Goal: Task Accomplishment & Management: Use online tool/utility

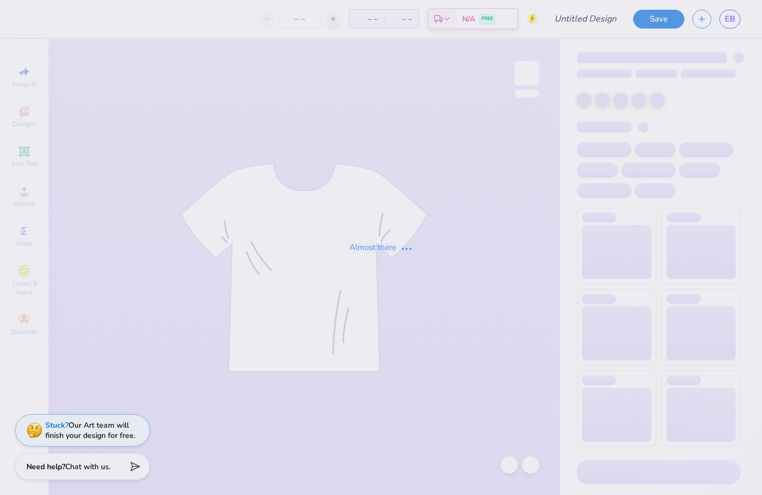
type input "Phi Gamma Delta Parents Weekend"
type input "100"
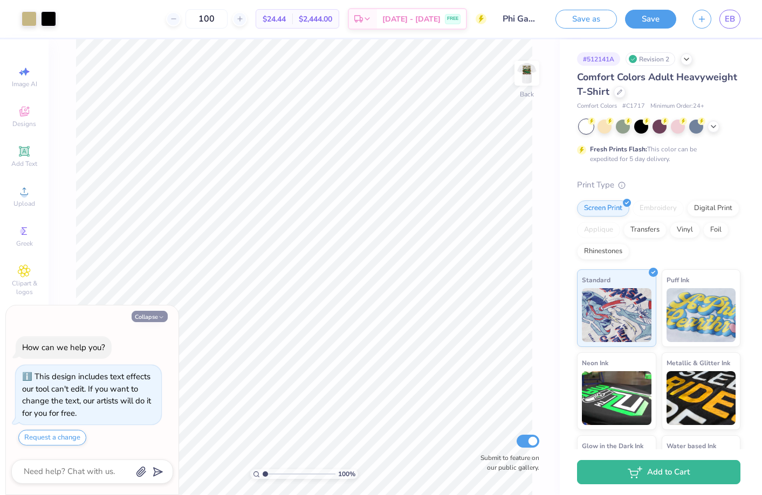
click at [149, 314] on button "Collapse" at bounding box center [150, 316] width 36 height 11
type textarea "x"
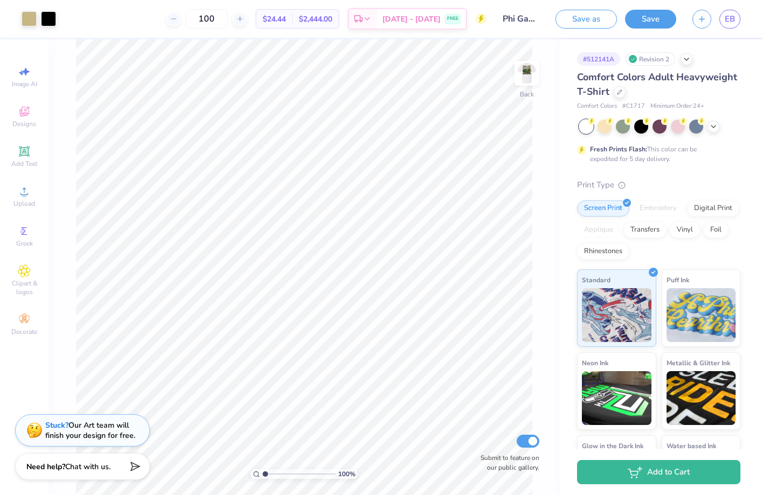
type input "1.91"
type textarea "x"
type input "2.05"
type textarea "x"
type input "2.24"
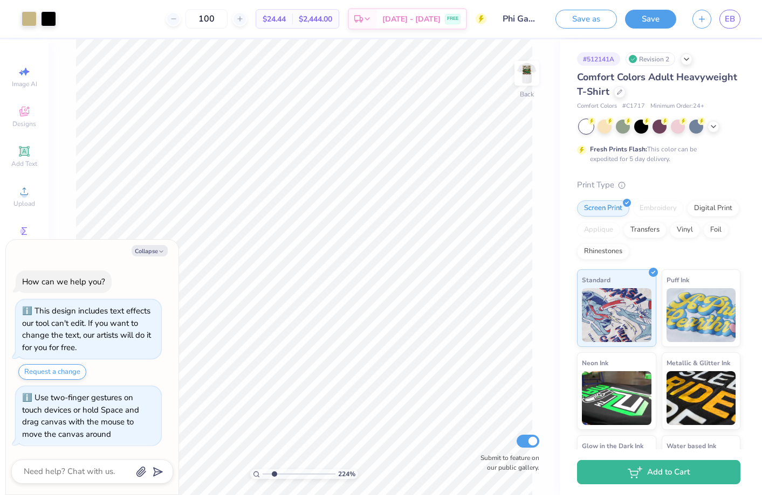
type textarea "x"
type input "1.56"
click at [269, 473] on input "range" at bounding box center [298, 474] width 73 height 10
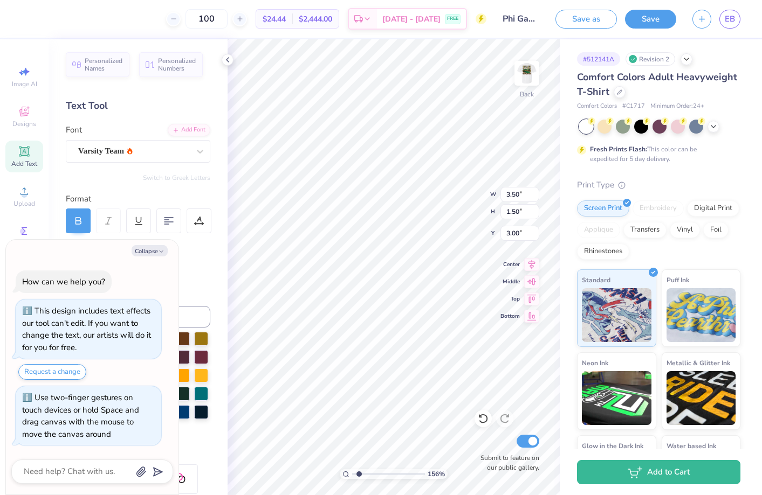
type textarea "x"
type input "4.50"
type textarea "x"
type textarea "FIJ"
type textarea "x"
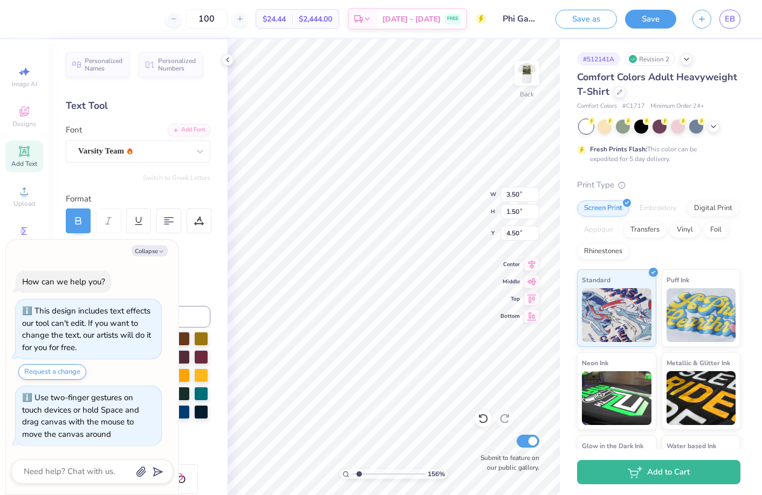
type textarea "FI"
type textarea "x"
type textarea "F"
type textarea "x"
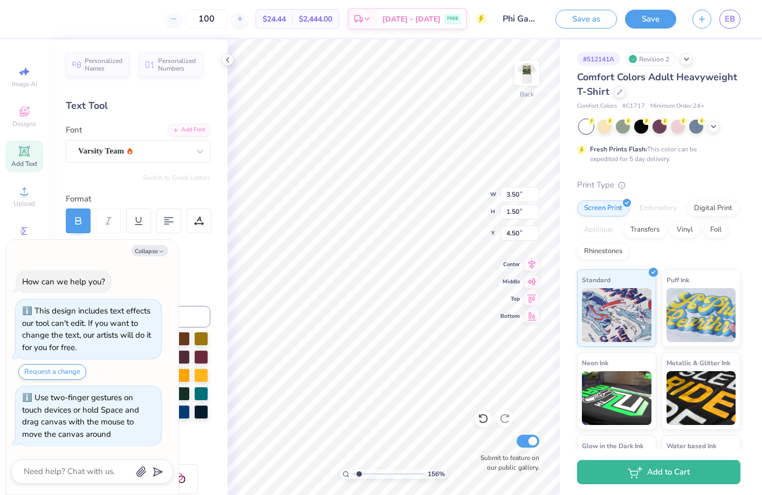
type textarea "P"
type textarea "x"
type textarea "Pa"
type textarea "x"
type textarea "Par"
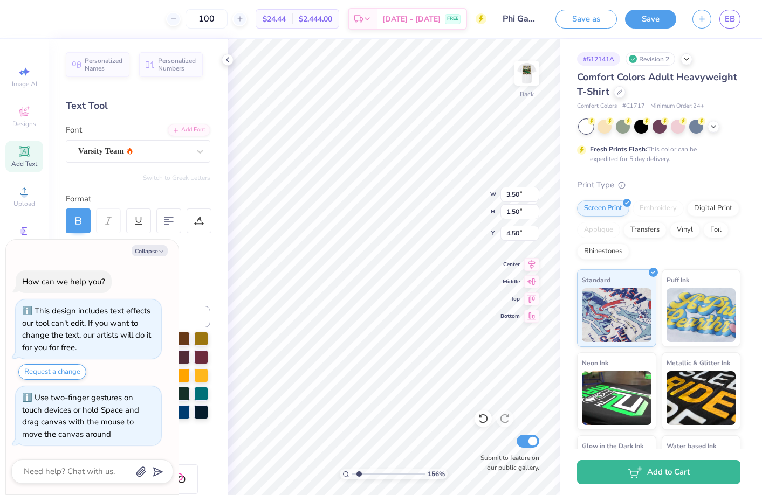
type textarea "x"
type textarea "Pare"
type textarea "x"
type textarea "Paren"
type textarea "x"
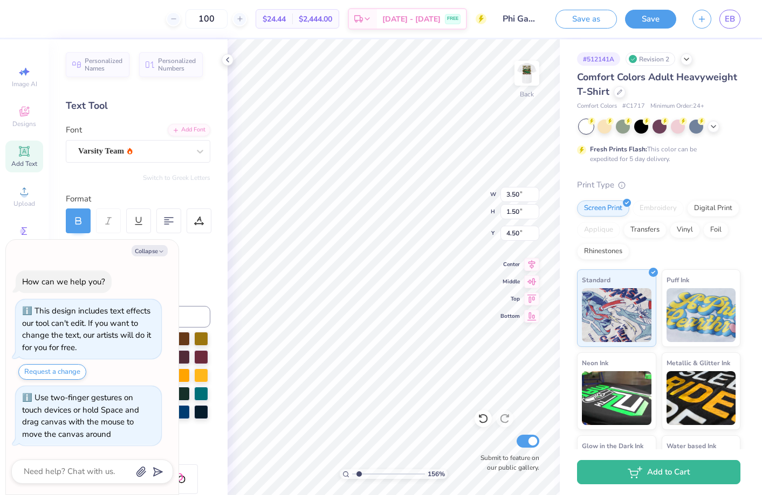
type textarea "Parent"
type textarea "x"
type textarea "Parents"
type textarea "x"
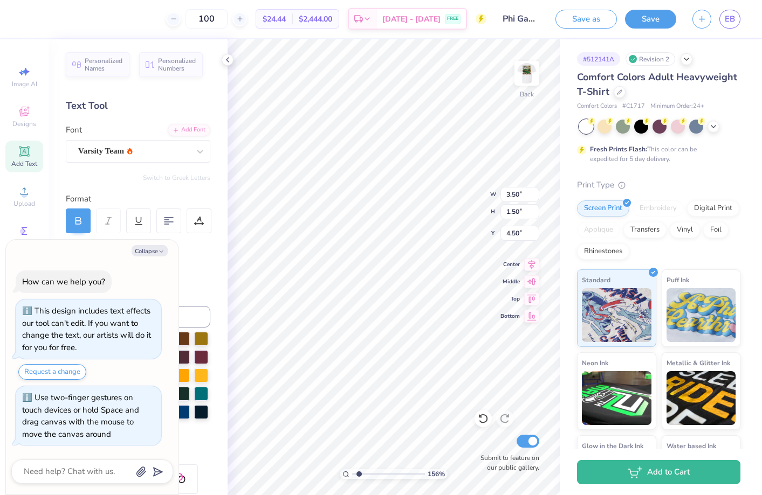
type textarea "Parents"
type textarea "x"
type textarea "Parents W"
type textarea "x"
type textarea "Parents"
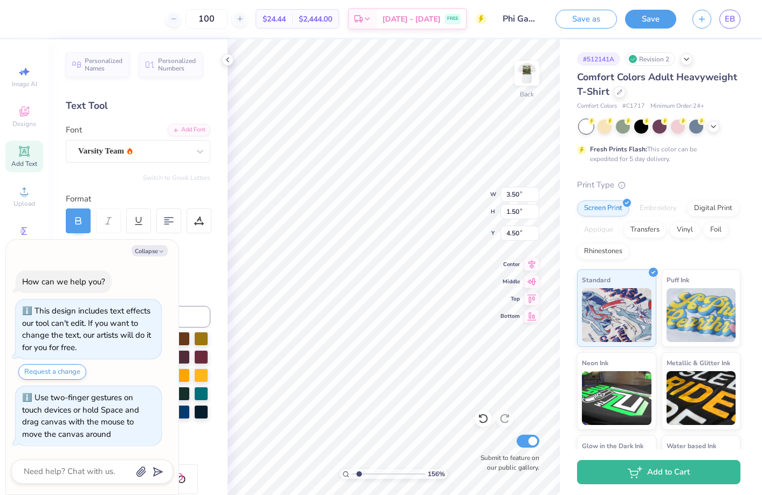
type textarea "x"
type textarea "Parents"
type textarea "x"
type textarea "Parents"
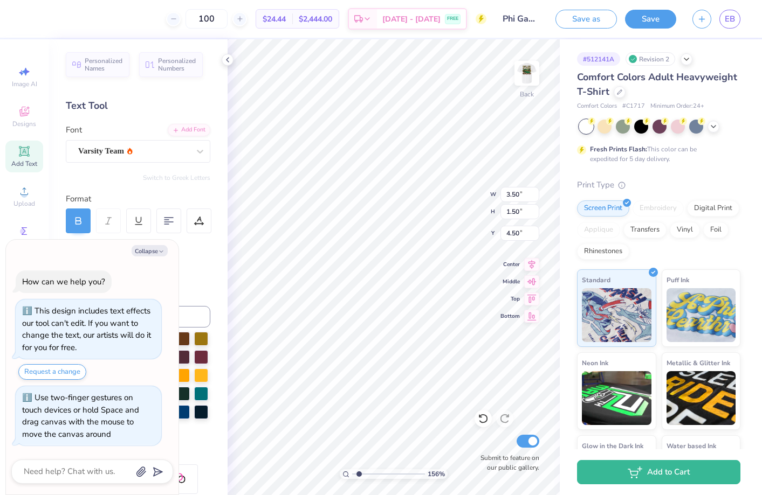
type textarea "x"
type textarea "Parents W"
type textarea "x"
type textarea "Parents We"
type textarea "x"
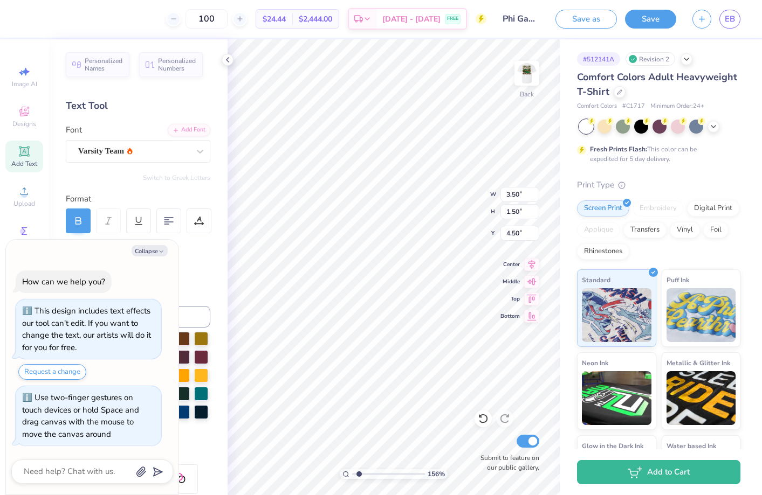
type textarea "Parents Wee"
type textarea "x"
type textarea "Parents Week"
type textarea "x"
type textarea "Parents Weeke"
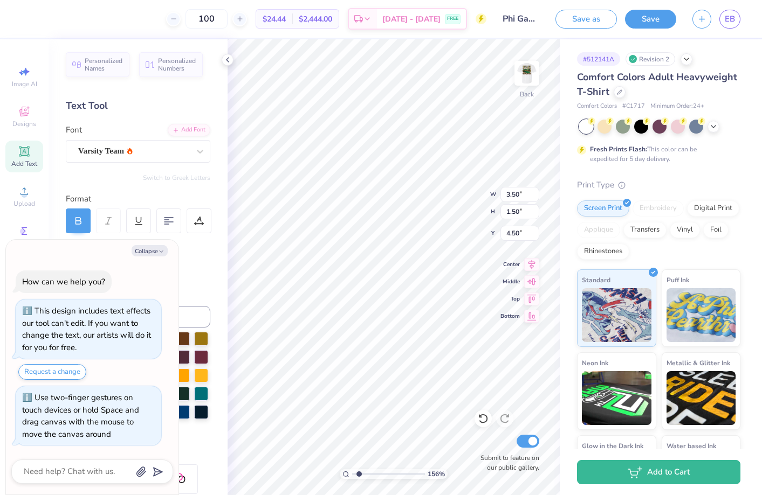
type textarea "x"
type textarea "Parents Weeken"
type textarea "x"
type textarea "Parents Weekend"
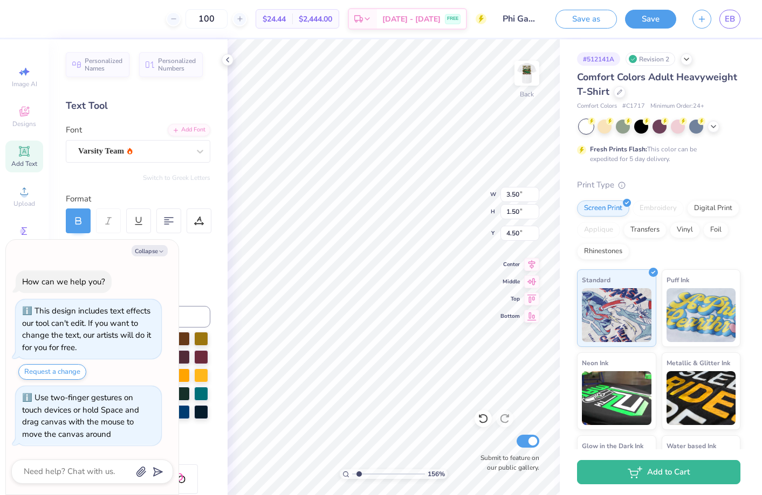
type textarea "x"
type textarea "Parents Weekend"
type textarea "x"
type textarea "Parents Weekend 2"
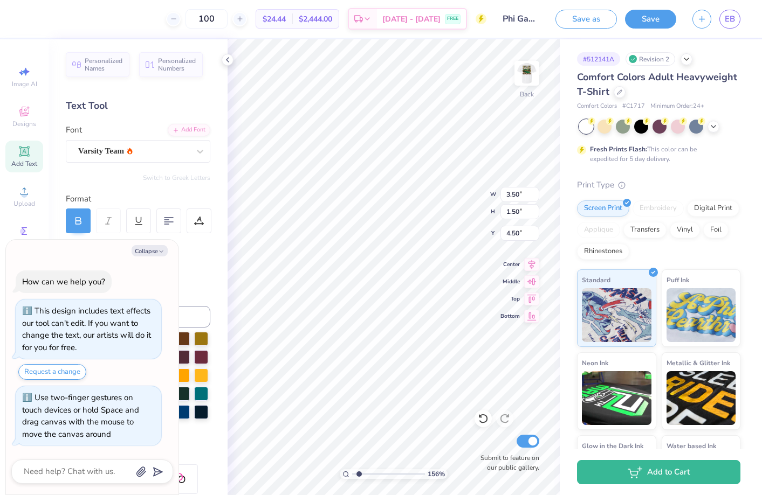
type textarea "x"
type textarea "Parents Weekend 20"
type textarea "x"
type textarea "Parents Weekend 2025"
type textarea "x"
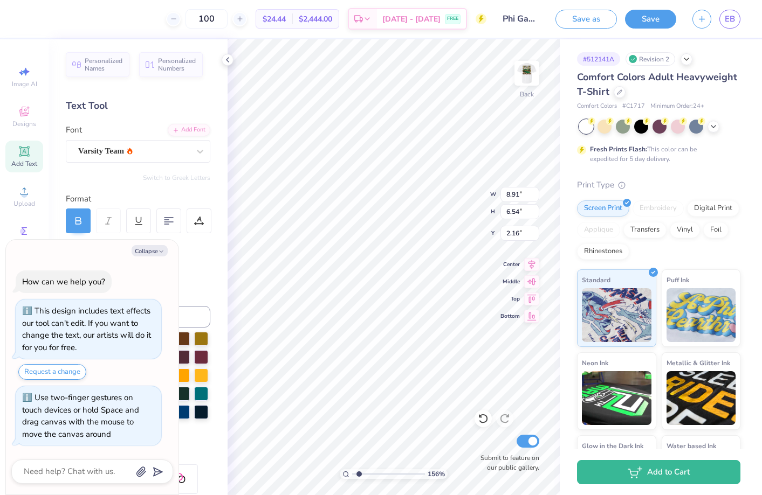
type input "2.50"
type input "1.83"
type input "6.87"
type textarea "x"
type input "4.68"
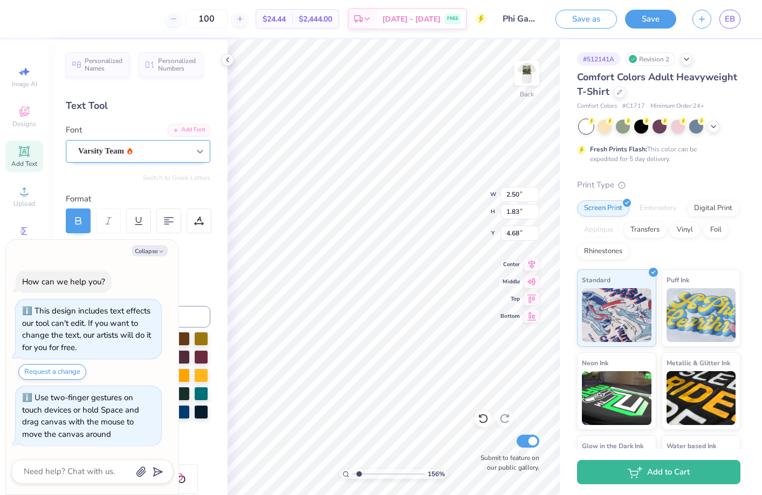
click at [197, 153] on icon at bounding box center [200, 151] width 11 height 11
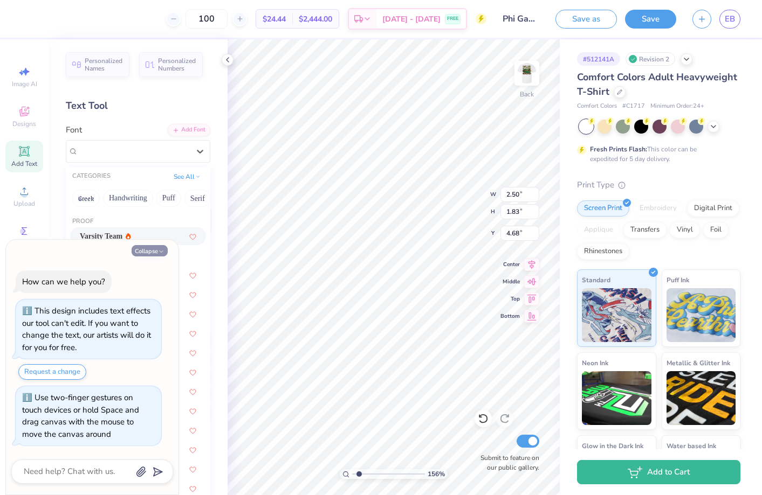
click at [157, 251] on button "Collapse" at bounding box center [150, 250] width 36 height 11
type textarea "x"
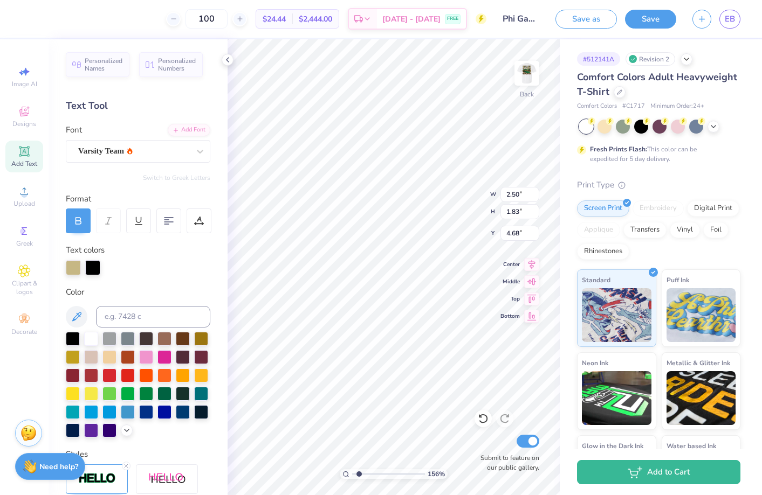
type input "1.64"
type input "1.21"
click at [523, 73] on img at bounding box center [526, 73] width 43 height 43
click at [225, 56] on icon at bounding box center [227, 60] width 9 height 9
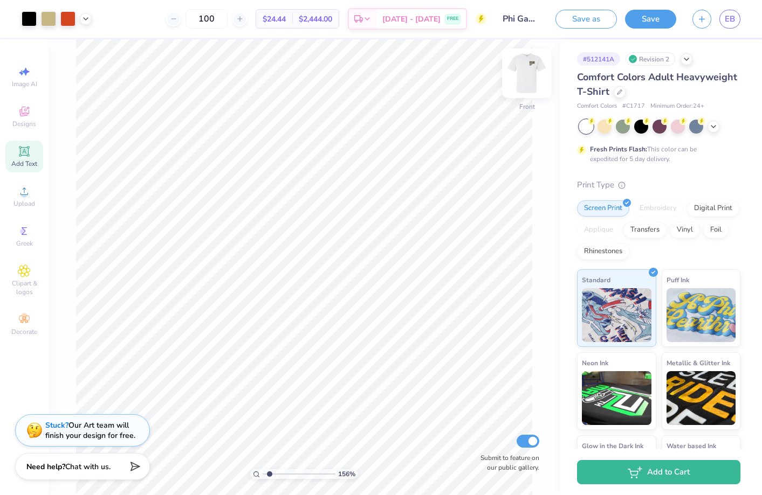
click at [525, 73] on img at bounding box center [526, 73] width 43 height 43
click at [24, 112] on icon at bounding box center [24, 111] width 13 height 13
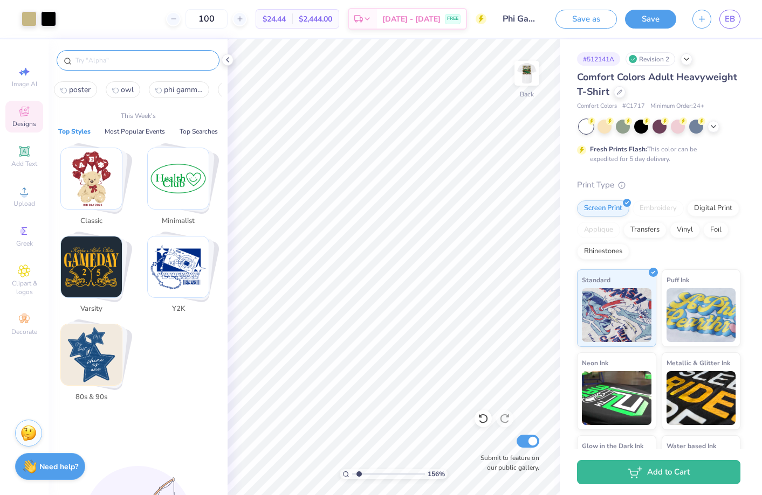
click at [101, 60] on input "text" at bounding box center [143, 60] width 138 height 11
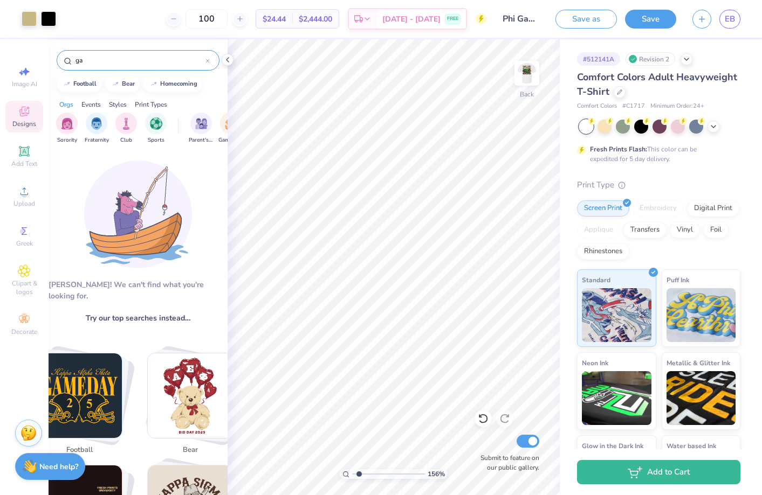
type input "g"
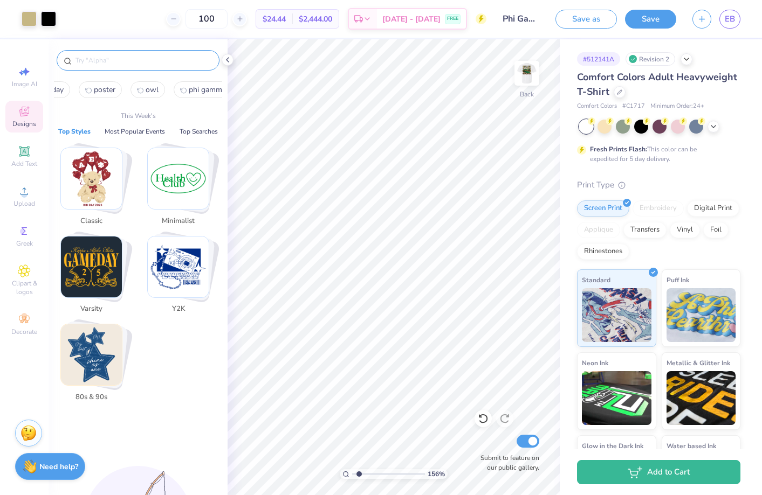
scroll to position [0, 48]
click at [147, 132] on button "Most Popular Events" at bounding box center [134, 131] width 67 height 11
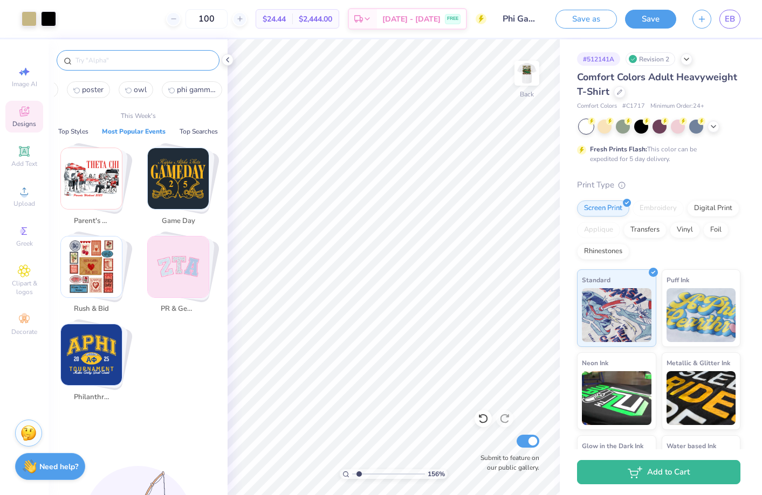
click at [185, 198] on img "Stack Card Button Game Day" at bounding box center [178, 178] width 61 height 61
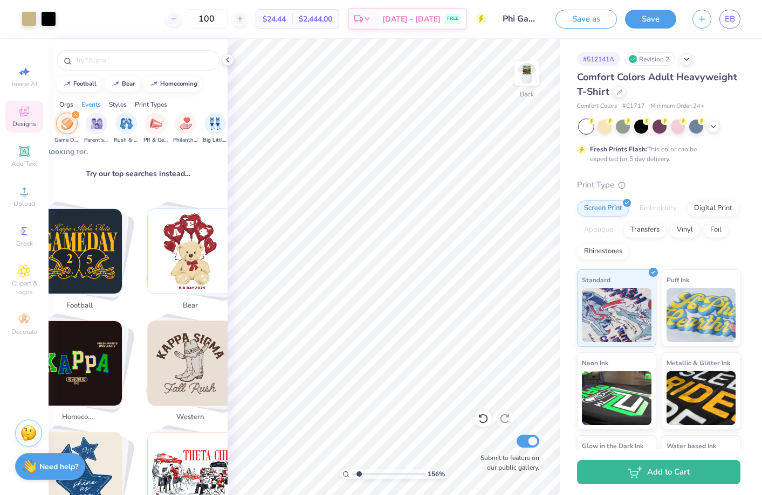
scroll to position [167, 0]
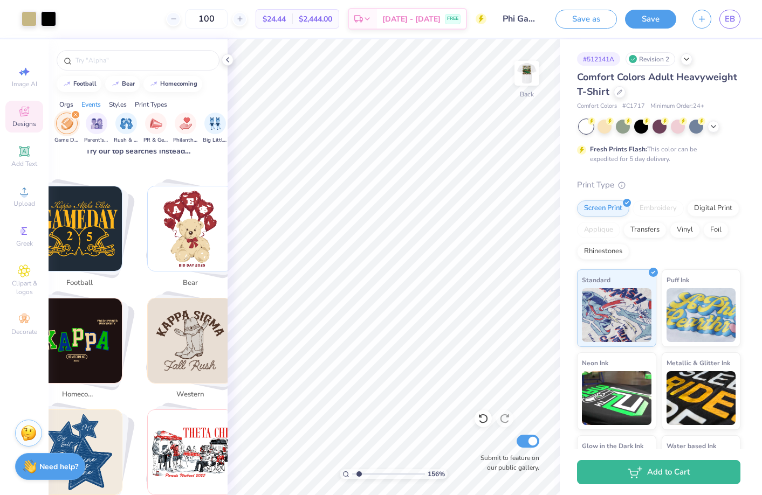
click at [96, 250] on img "Stack Card Button football" at bounding box center [79, 228] width 85 height 85
type input "football"
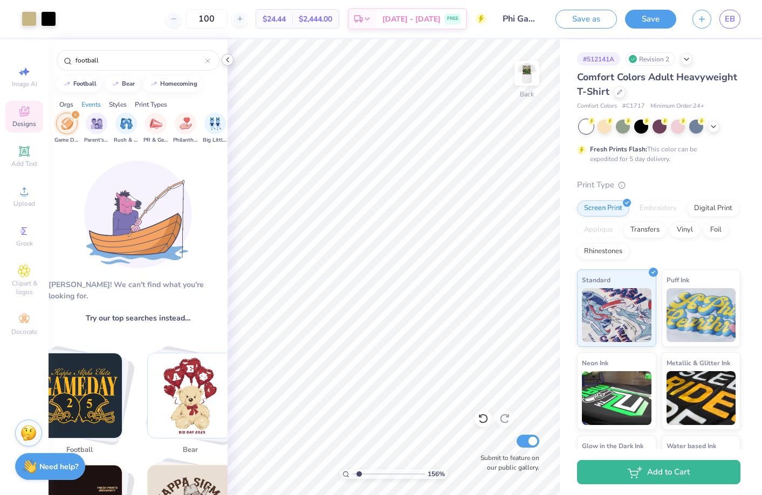
click at [224, 60] on icon at bounding box center [227, 60] width 9 height 9
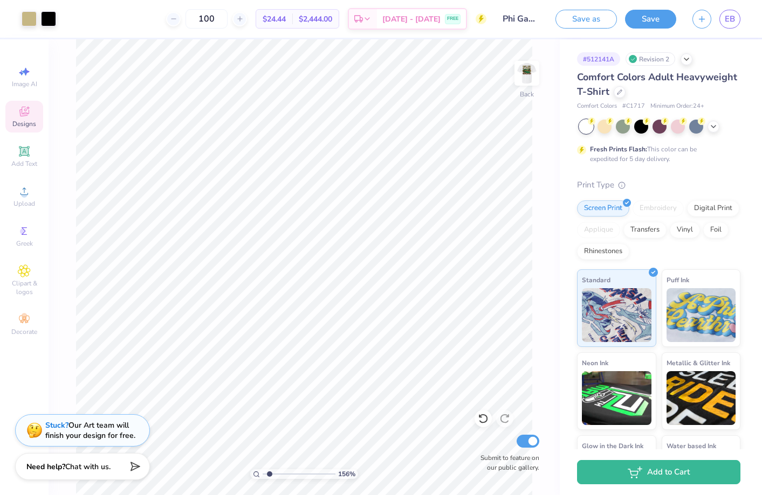
click at [24, 117] on icon at bounding box center [24, 111] width 13 height 13
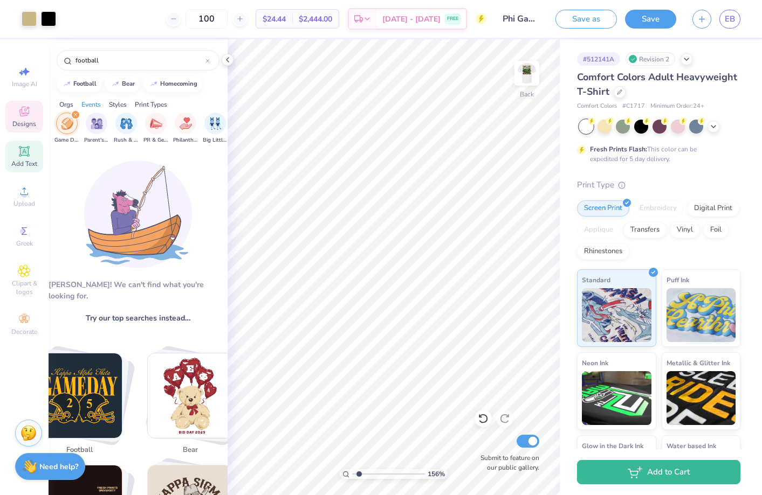
click at [22, 153] on icon at bounding box center [24, 151] width 8 height 8
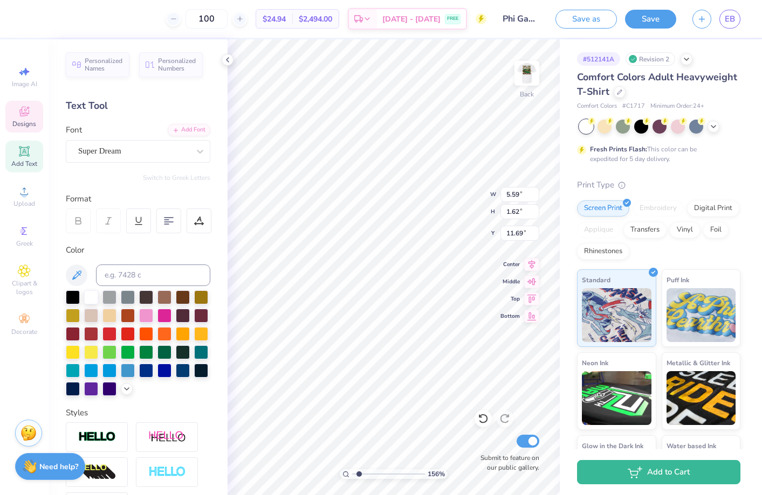
click at [24, 117] on icon at bounding box center [24, 111] width 13 height 13
click at [23, 120] on span "Designs" at bounding box center [24, 124] width 24 height 9
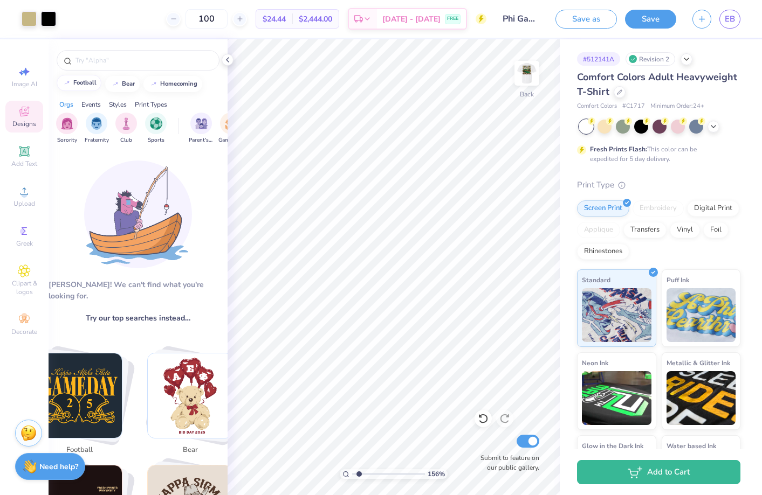
click at [88, 79] on button "football" at bounding box center [79, 83] width 45 height 16
type input "football"
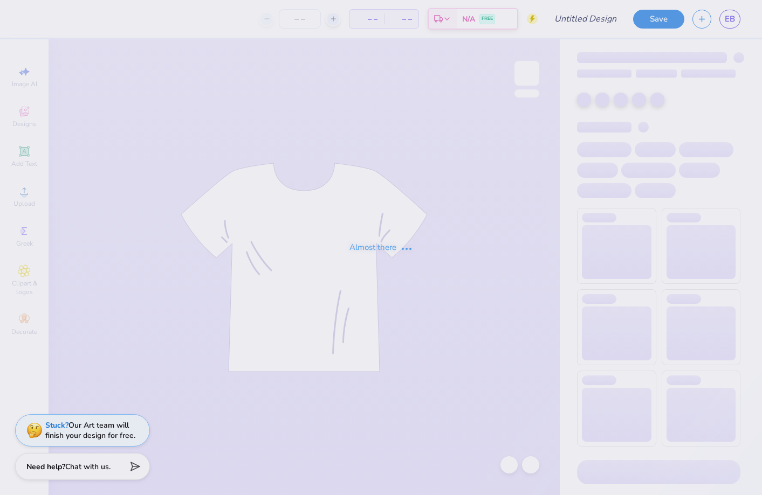
type input "Phi Gamma Delta Parents Weekend"
type input "100"
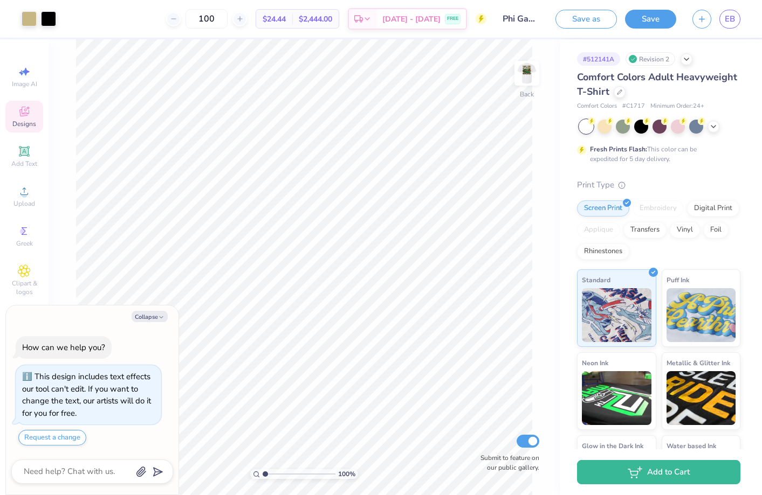
click at [23, 112] on icon at bounding box center [24, 111] width 13 height 13
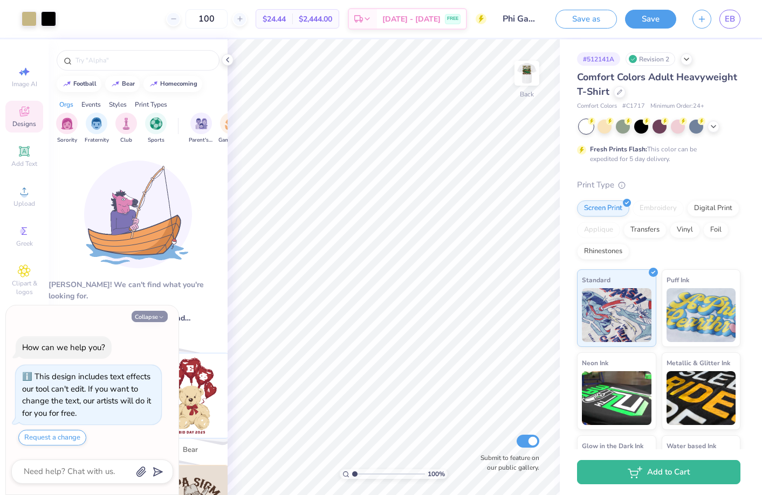
click at [147, 317] on button "Collapse" at bounding box center [150, 316] width 36 height 11
type textarea "x"
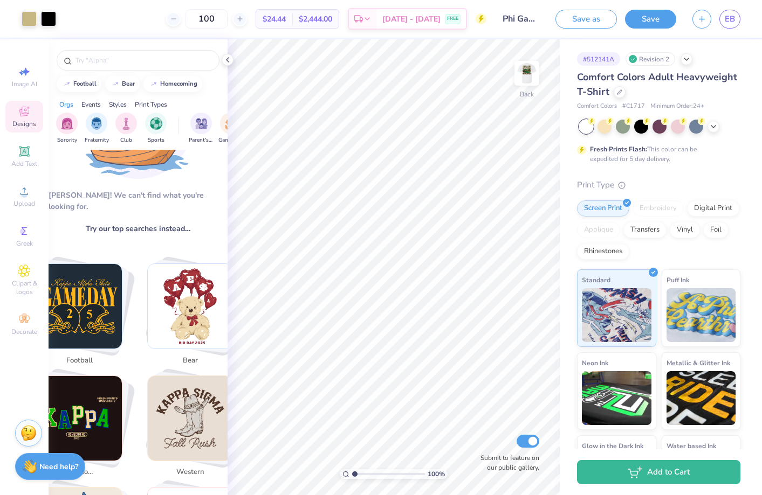
scroll to position [92, 0]
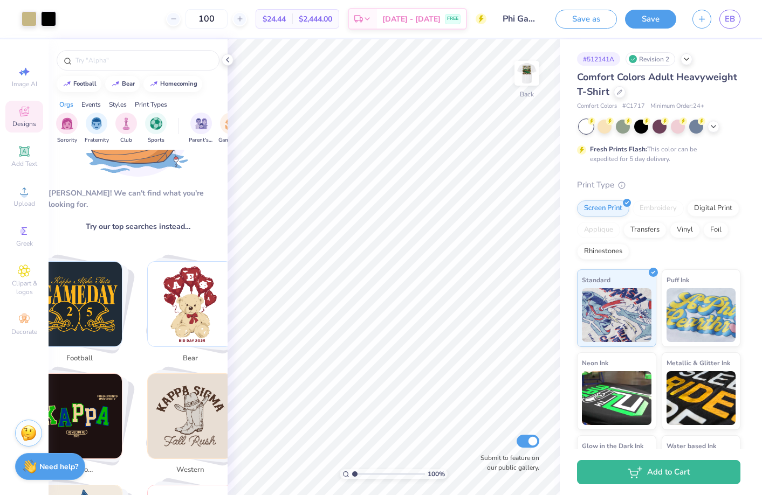
click at [90, 308] on img "Stack Card Button football" at bounding box center [79, 304] width 85 height 85
type input "football"
click at [90, 308] on img "Stack Card Button football" at bounding box center [79, 304] width 85 height 85
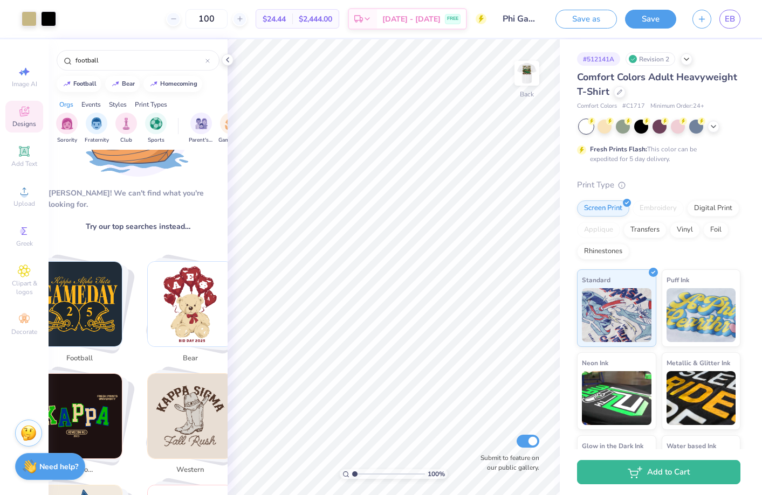
click at [90, 308] on img "Stack Card Button football" at bounding box center [79, 304] width 85 height 85
click at [230, 63] on icon at bounding box center [227, 60] width 9 height 9
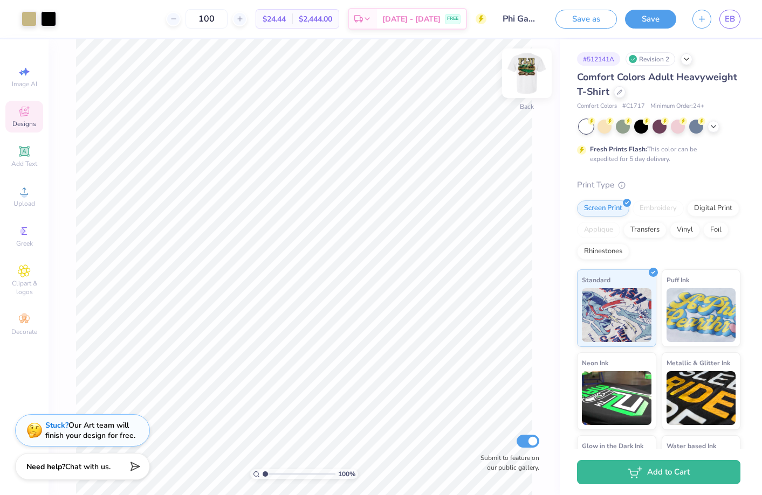
click at [522, 81] on img at bounding box center [526, 73] width 43 height 43
click at [526, 77] on img at bounding box center [526, 73] width 43 height 43
click at [23, 109] on icon at bounding box center [24, 111] width 13 height 13
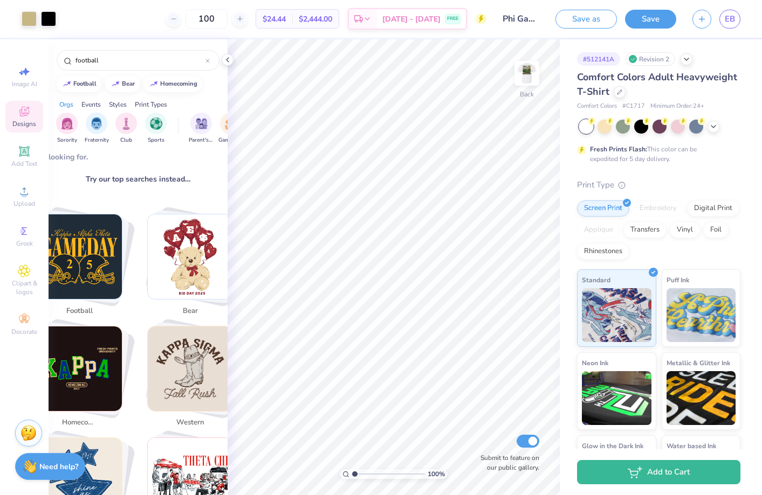
scroll to position [143, 0]
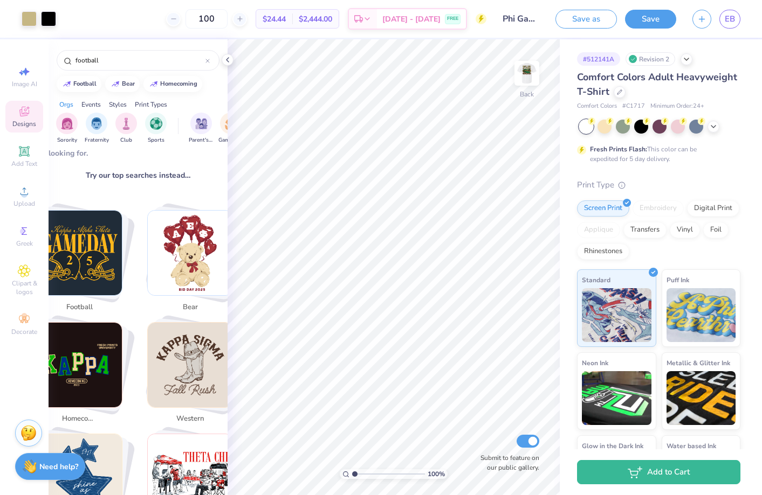
click at [82, 241] on img "Stack Card Button football" at bounding box center [79, 253] width 85 height 85
click at [228, 58] on polyline at bounding box center [227, 60] width 2 height 4
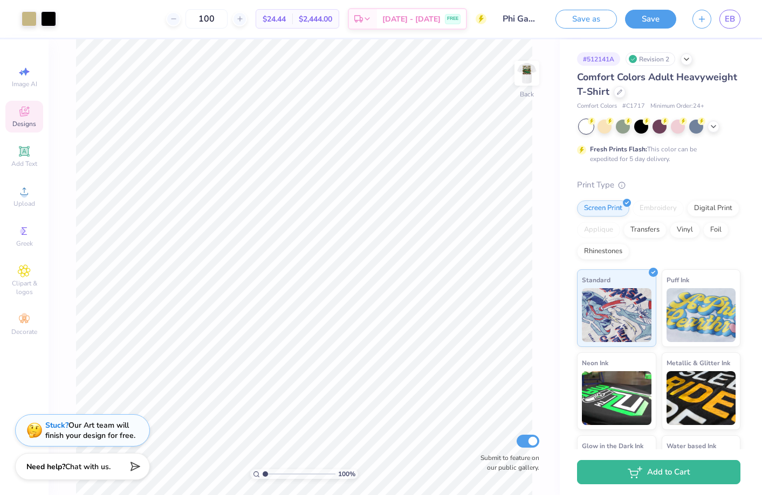
scroll to position [233, 0]
click at [651, 16] on button "Save" at bounding box center [650, 17] width 51 height 19
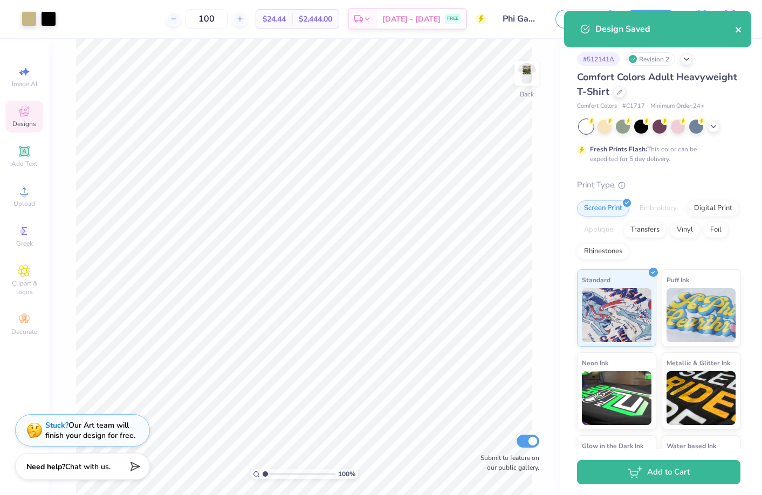
click at [740, 27] on icon "close" at bounding box center [737, 29] width 5 height 5
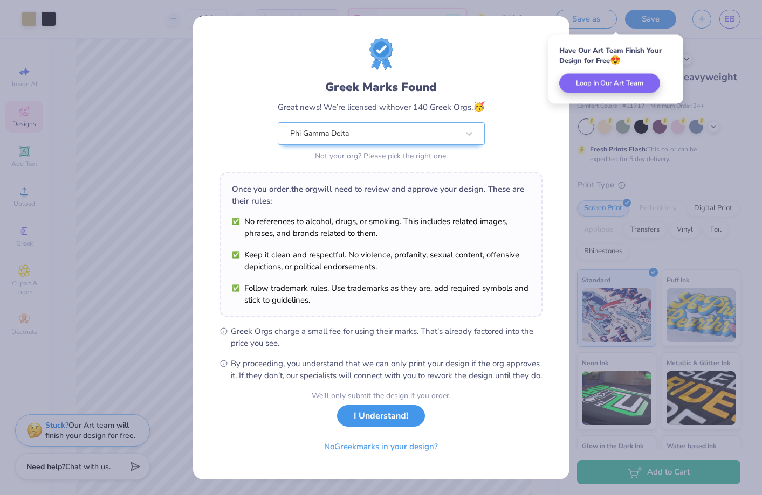
click at [382, 424] on button "I Understand!" at bounding box center [381, 416] width 88 height 22
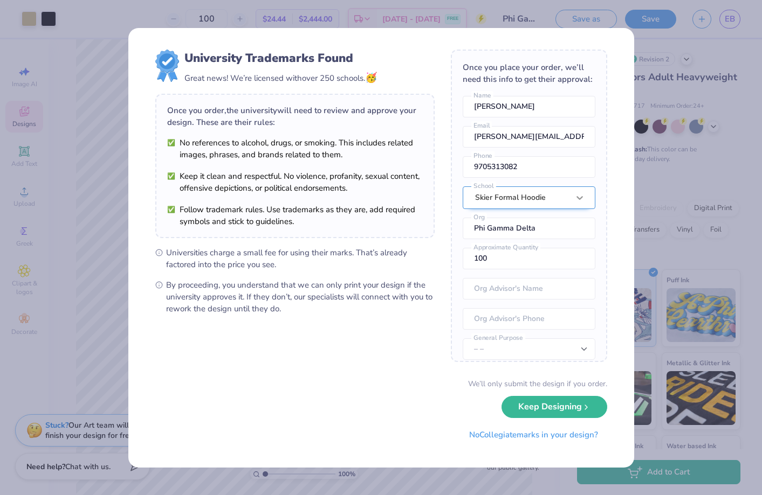
click at [577, 194] on icon at bounding box center [579, 197] width 11 height 11
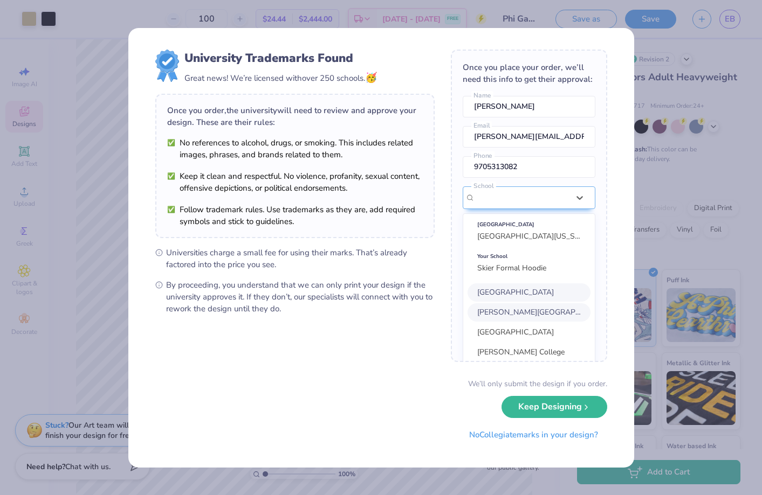
scroll to position [80, 0]
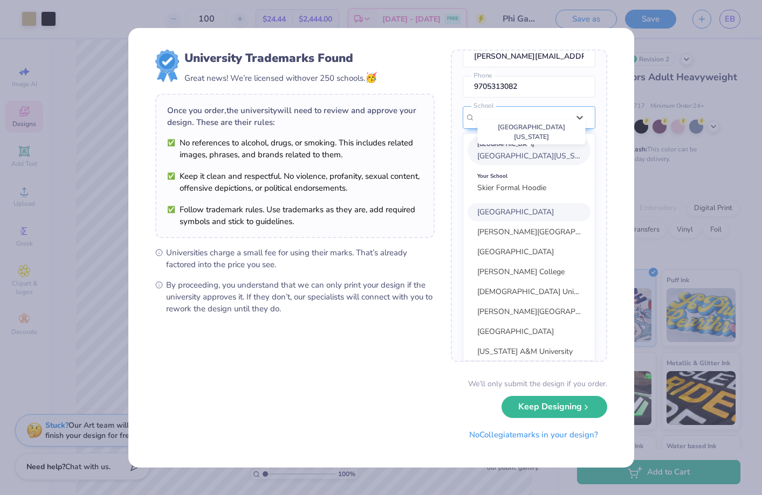
click at [550, 158] on span "University of Colorado Boulder" at bounding box center [535, 156] width 117 height 10
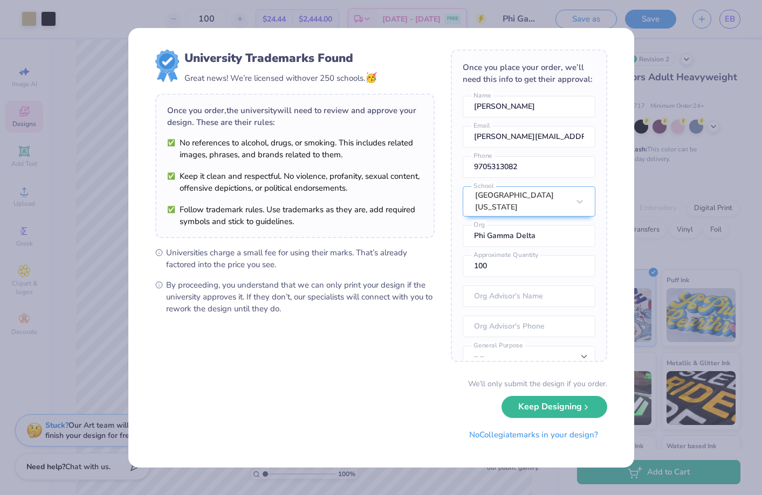
scroll to position [4, 0]
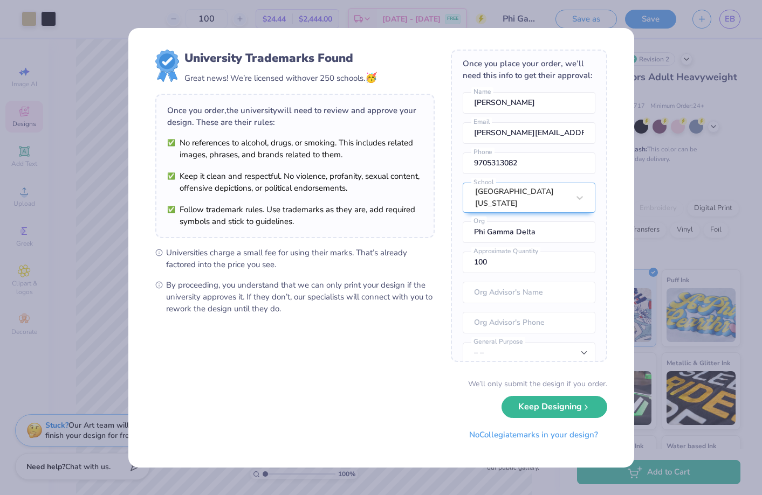
click at [611, 372] on div "University Trademarks Found Great news! We’re licensed with over 250 schools. 🥳…" at bounding box center [381, 248] width 506 height 440
click at [563, 408] on button "Keep Designing" at bounding box center [554, 404] width 106 height 22
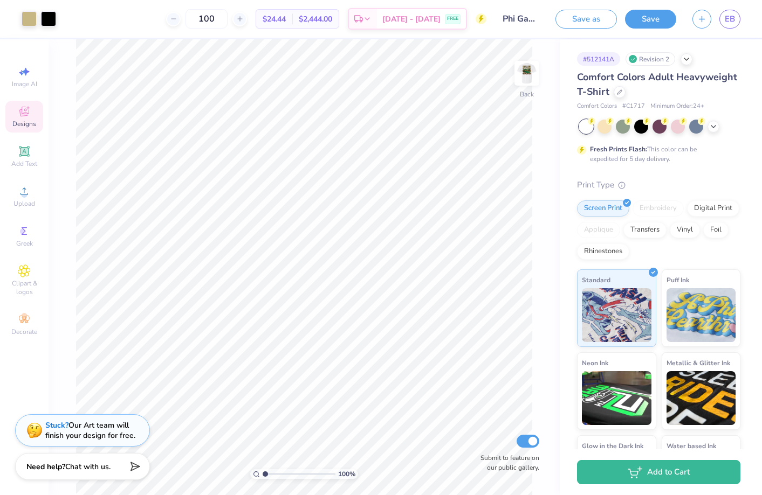
click at [27, 115] on icon at bounding box center [24, 112] width 9 height 7
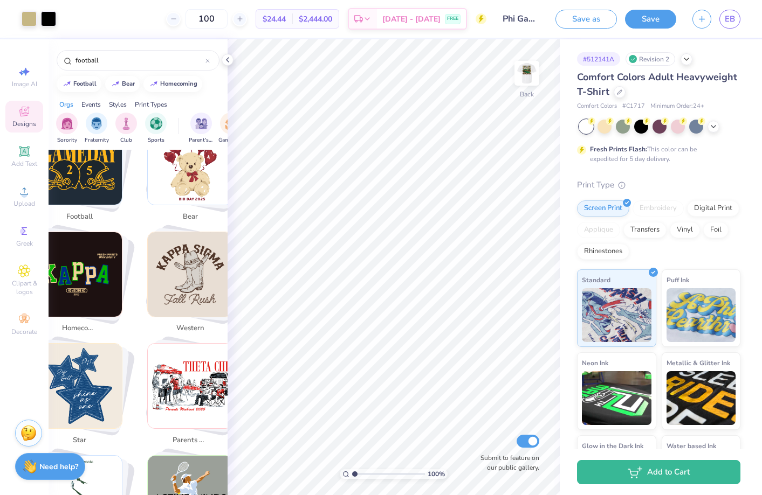
scroll to position [143, 0]
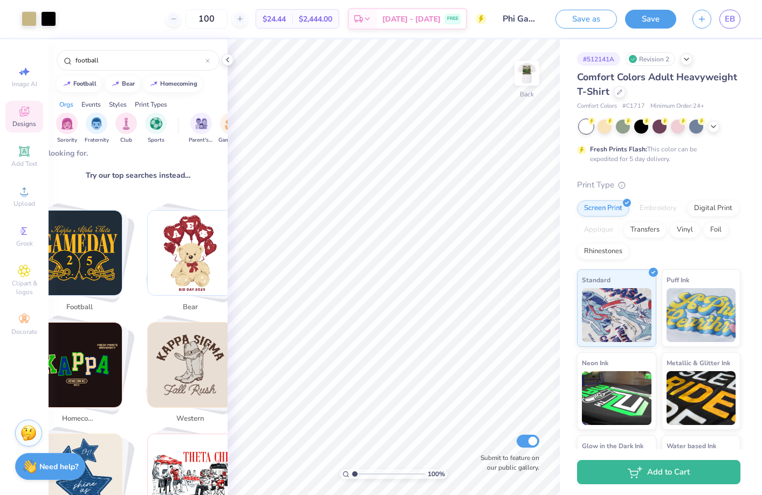
click at [91, 219] on img "Stack Card Button football" at bounding box center [79, 253] width 85 height 85
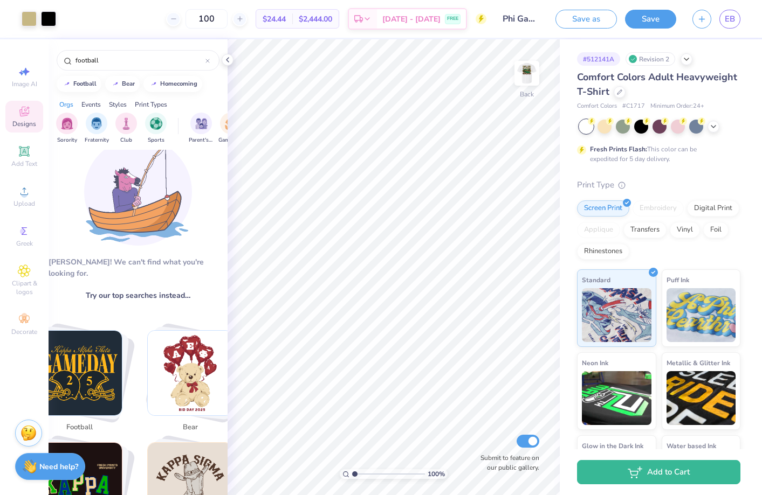
scroll to position [0, 0]
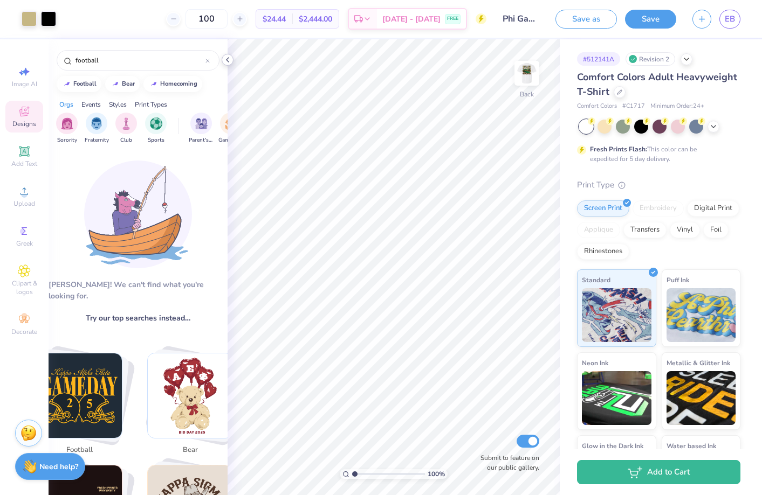
click at [227, 61] on icon at bounding box center [227, 60] width 9 height 9
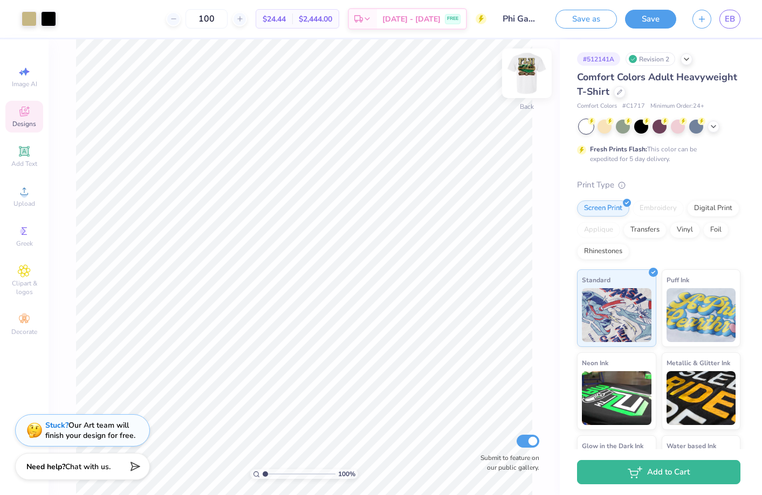
click at [542, 69] on img at bounding box center [526, 73] width 43 height 43
click at [91, 18] on div at bounding box center [86, 18] width 12 height 12
click at [67, 18] on div at bounding box center [67, 17] width 15 height 15
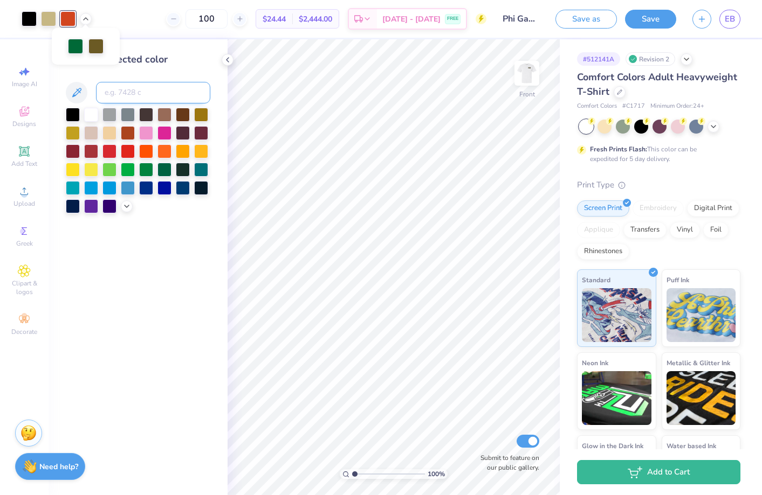
click at [113, 93] on input at bounding box center [153, 93] width 114 height 22
type input "4525"
click at [227, 59] on polyline at bounding box center [227, 60] width 2 height 4
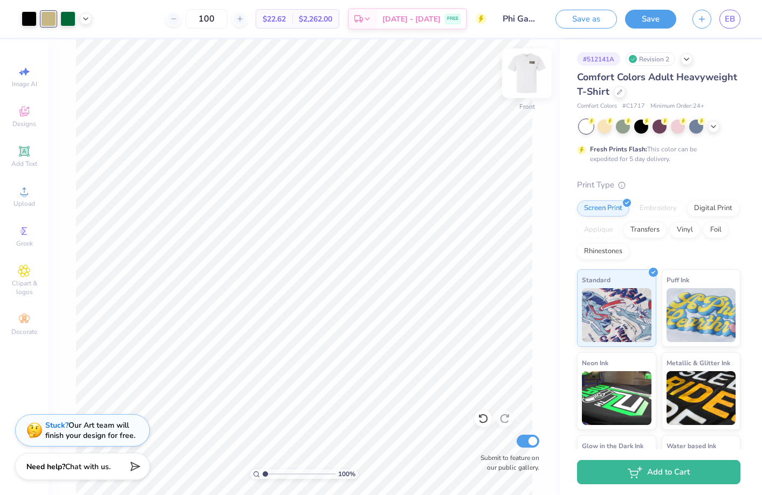
click at [517, 74] on img at bounding box center [526, 73] width 43 height 43
click at [524, 84] on img at bounding box center [526, 73] width 43 height 43
click at [654, 16] on button "Save" at bounding box center [650, 17] width 51 height 19
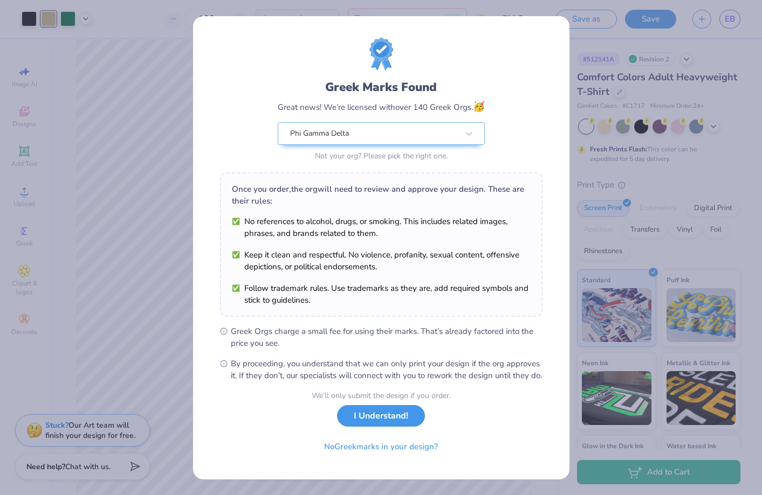
click at [389, 426] on button "I Understand!" at bounding box center [381, 416] width 88 height 22
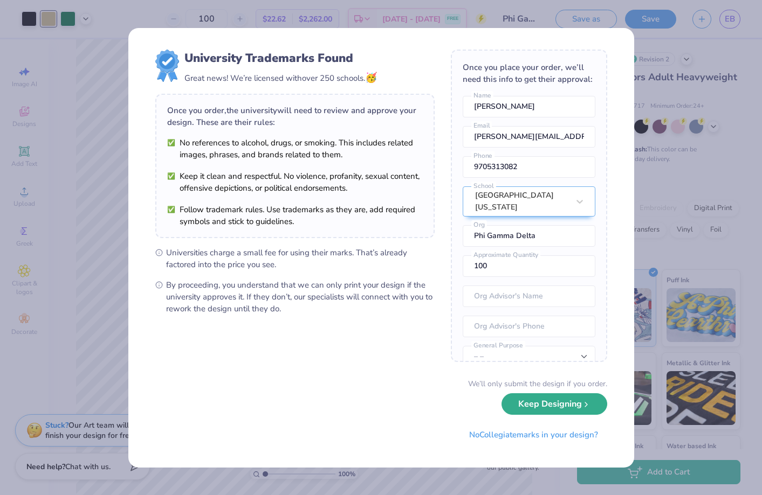
click at [571, 405] on button "Keep Designing" at bounding box center [554, 404] width 106 height 22
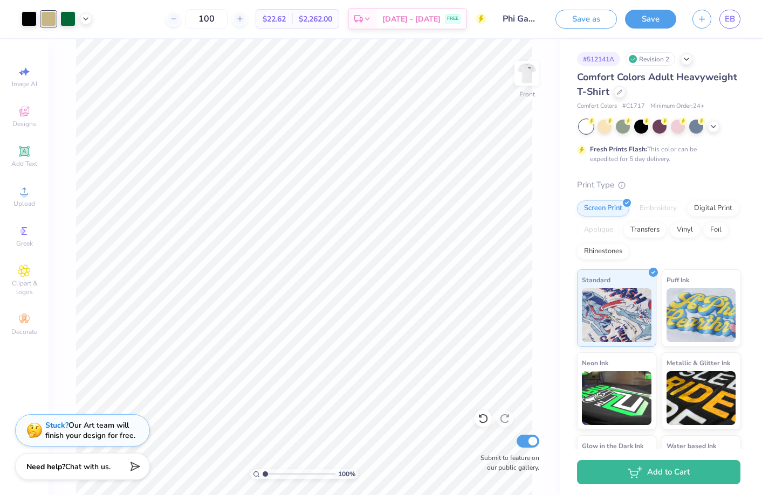
click at [744, 13] on div "Save as Save EB" at bounding box center [658, 19] width 206 height 38
click at [731, 17] on span "EB" at bounding box center [729, 19] width 10 height 12
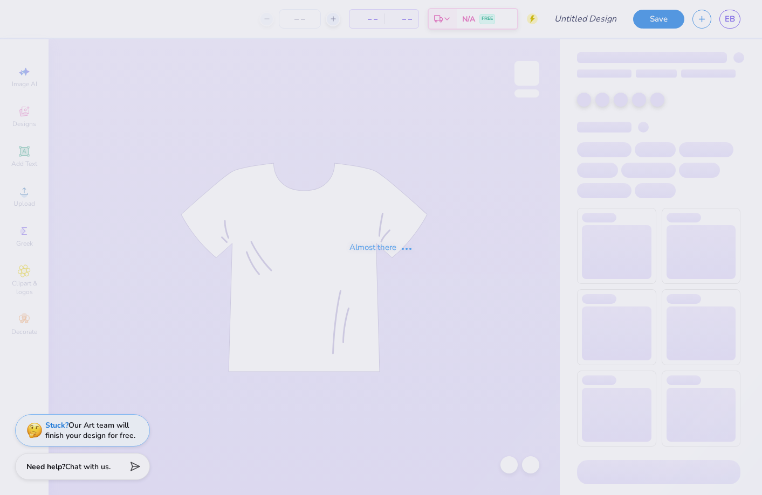
type input "Phi Gamma Delta Parents Weekend"
type input "75"
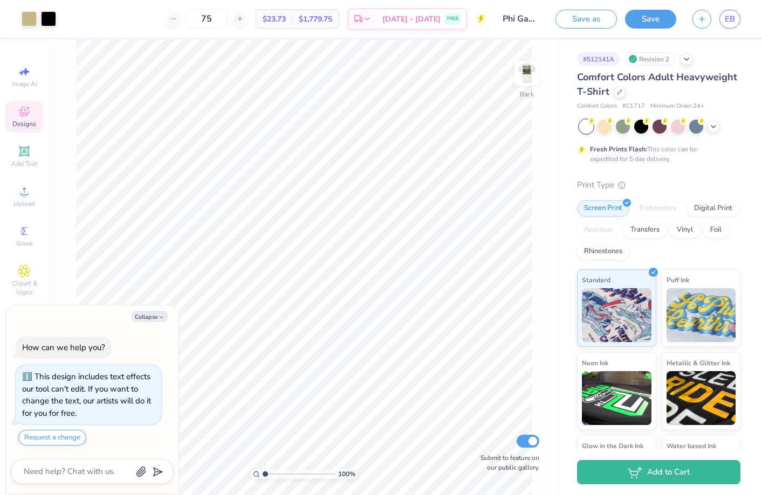
click at [27, 113] on icon at bounding box center [24, 112] width 10 height 10
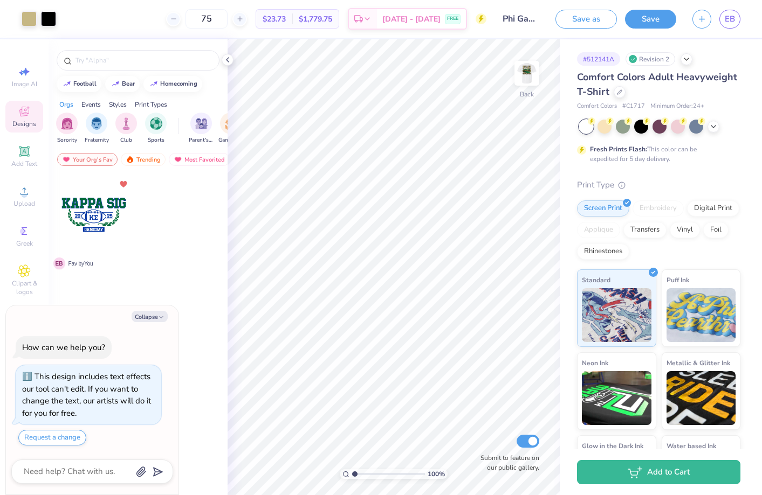
click at [103, 220] on div at bounding box center [94, 215] width 80 height 80
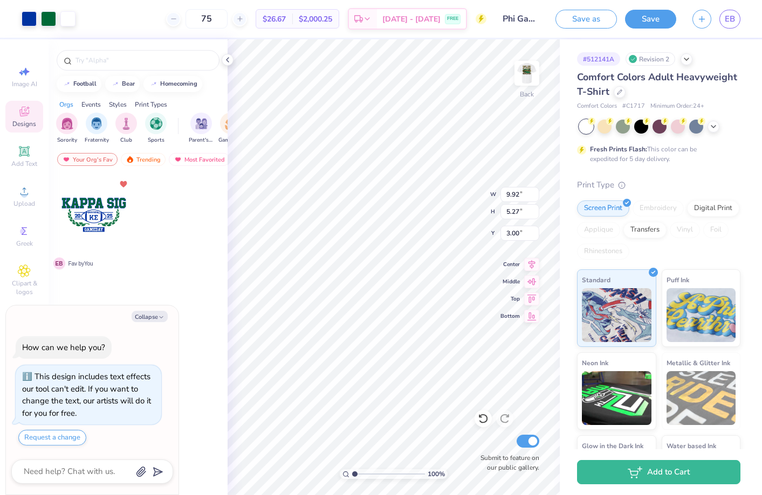
type textarea "x"
type input "8.27"
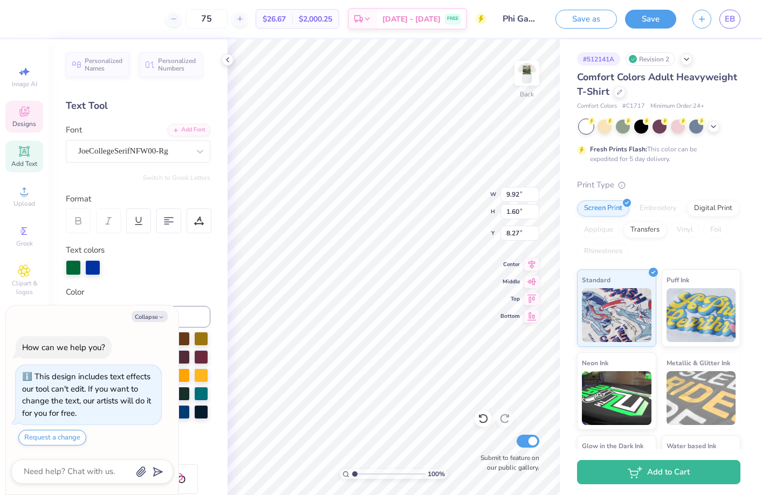
scroll to position [0, 1]
type textarea "x"
type textarea "Kappa"
type textarea "x"
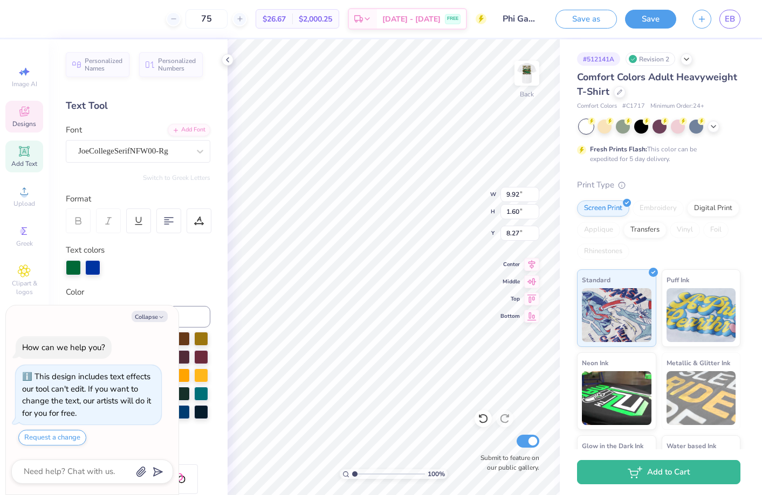
type textarea "Kappa"
type textarea "x"
type textarea "Kapp"
type textarea "x"
type textarea "Kap"
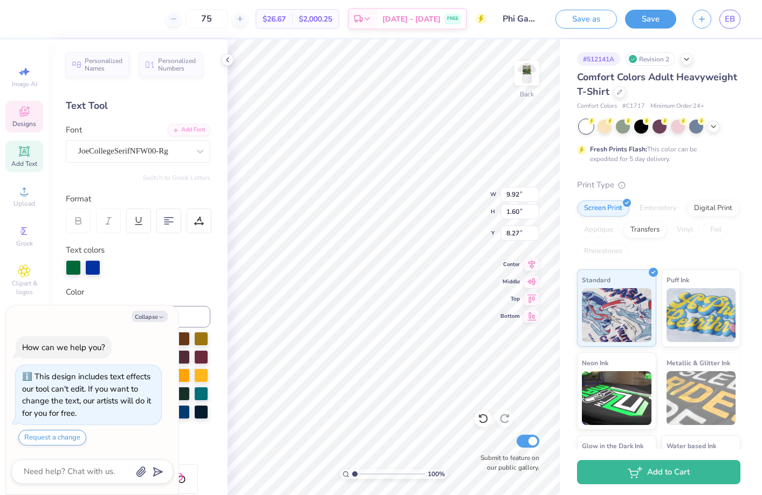
scroll to position [0, 0]
type textarea "x"
type textarea "Ka"
type textarea "x"
type textarea "K"
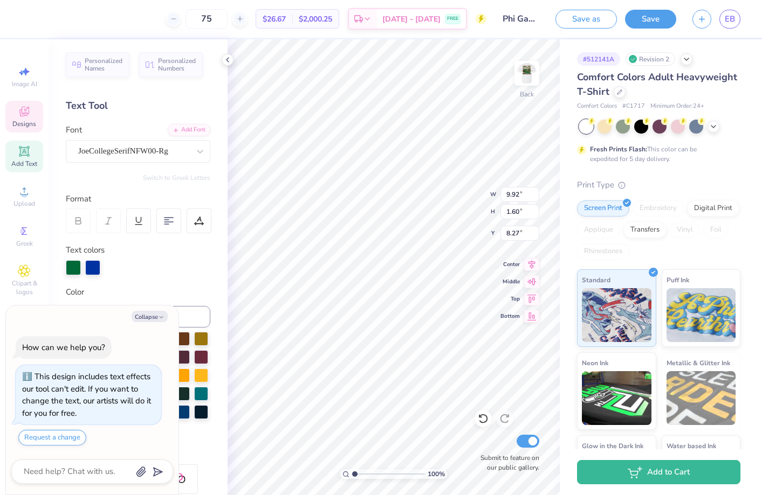
type textarea "x"
type textarea "F"
type textarea "x"
type textarea "Fi"
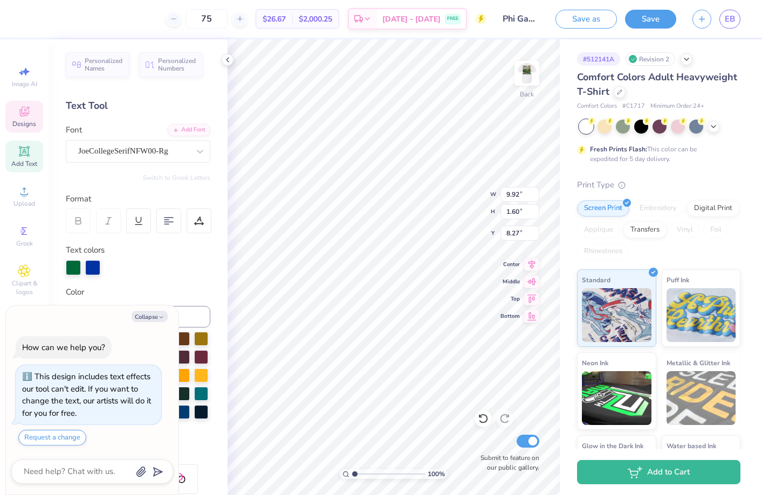
type textarea "x"
type textarea "Fij"
type textarea "x"
type textarea "Fiji"
type textarea "x"
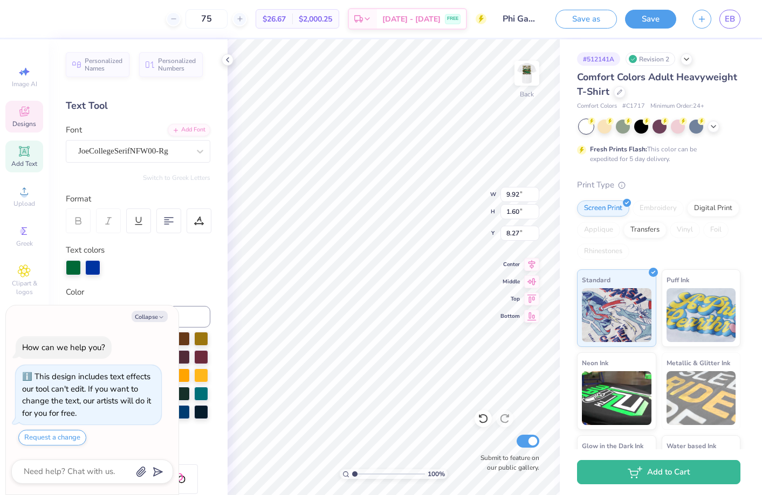
type input "1.32"
type input "0.78"
type input "10.92"
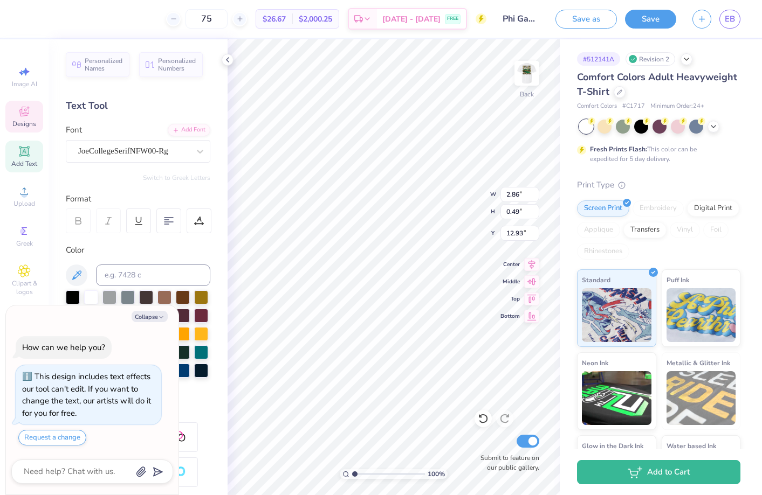
scroll to position [0, 1]
type textarea "x"
type textarea "P"
type textarea "x"
type textarea "Pa"
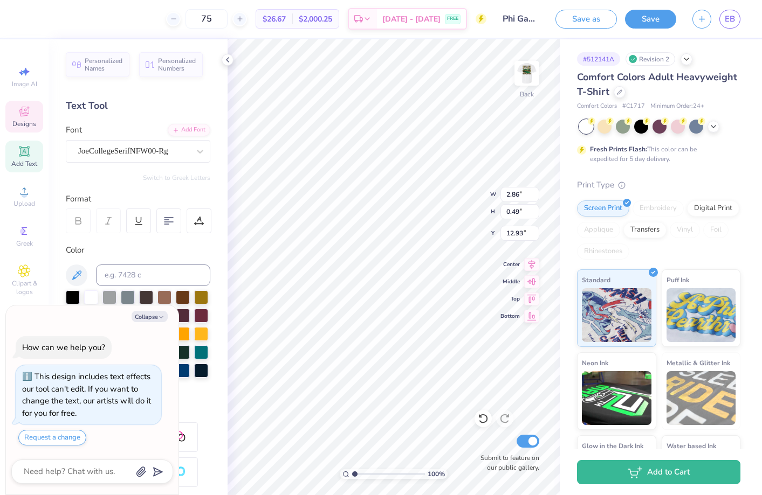
type textarea "x"
type textarea "Par"
type textarea "x"
type textarea "Pare"
type textarea "x"
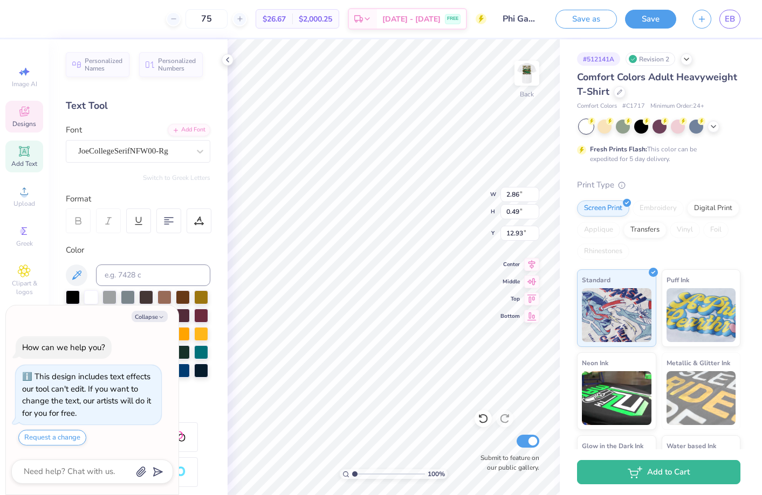
type textarea "Paren"
type textarea "x"
type textarea "Parent"
type textarea "x"
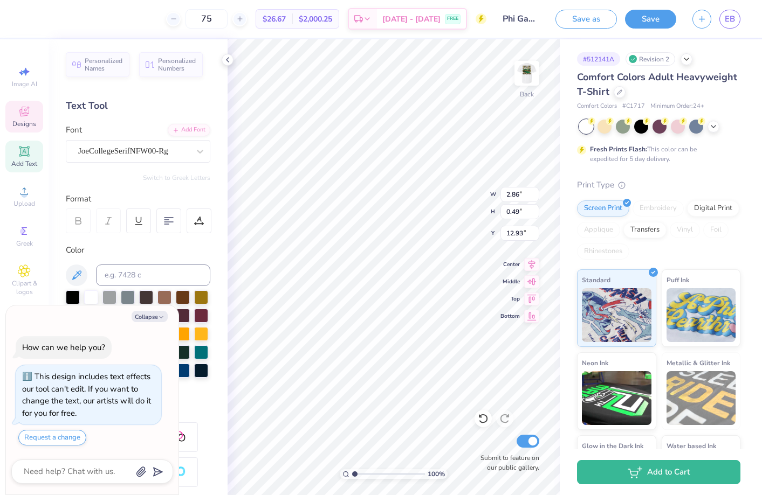
type textarea "Parents"
type textarea "x"
type textarea "Parents"
type textarea "x"
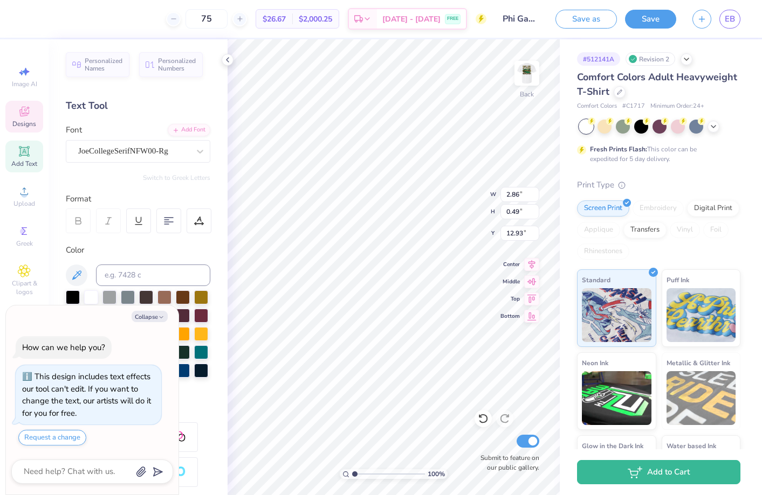
type textarea "Parents W"
type textarea "x"
type textarea "Parents We"
type textarea "x"
type textarea "Parents Wee"
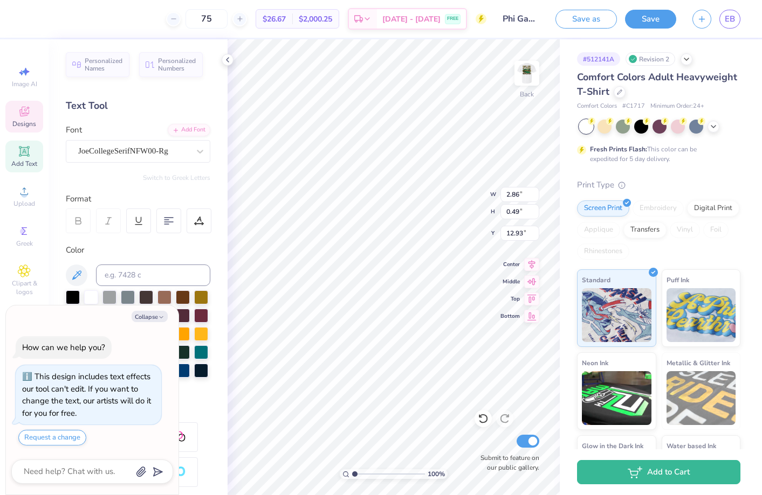
scroll to position [0, 2]
type textarea "x"
type textarea "Parents Week"
type textarea "x"
type textarea "Parents Weeke"
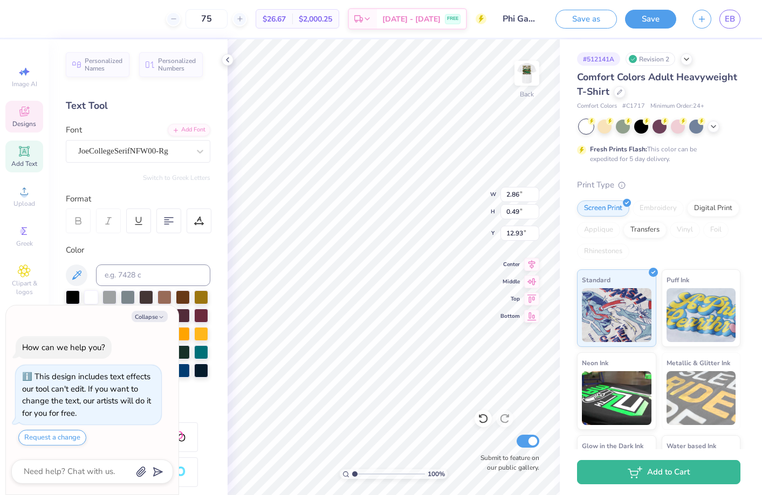
type textarea "x"
type textarea "Parents Weeken"
type textarea "x"
type textarea "Parents Weekend"
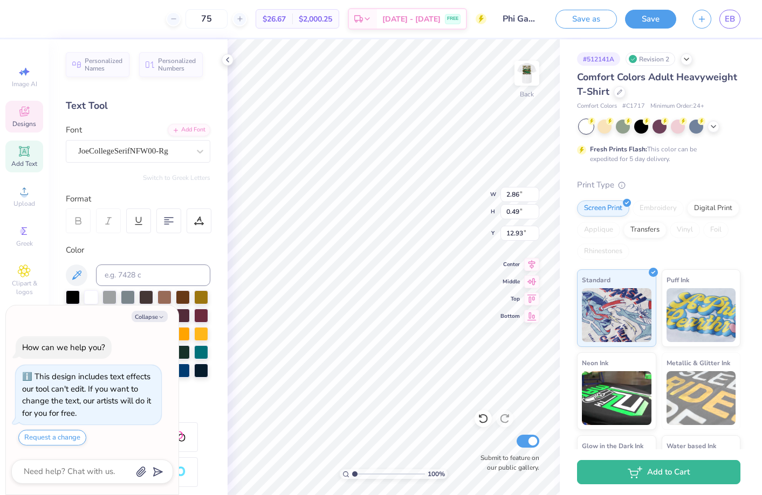
type textarea "x"
type textarea "Parents Weekend"
type textarea "x"
type input "14.47"
type textarea "x"
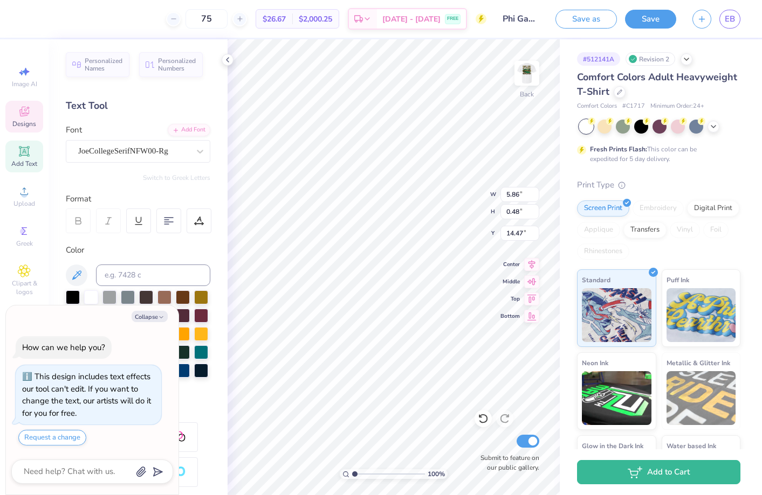
type input "3.33"
type input "0.73"
type input "12.80"
type textarea "x"
type input "13.26"
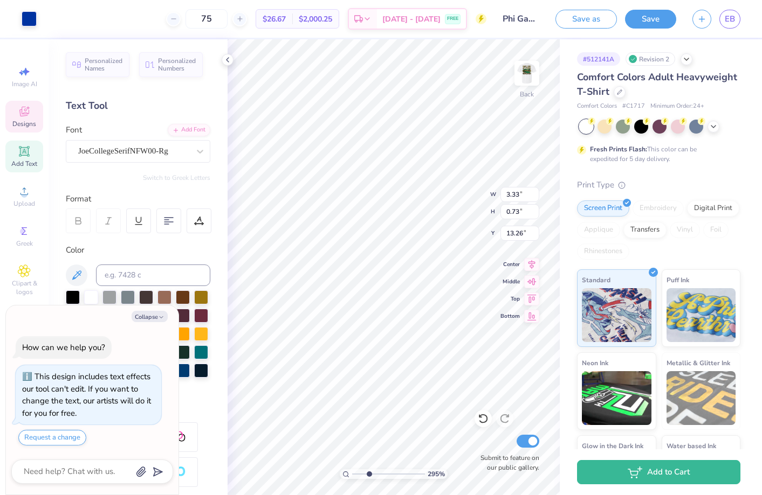
drag, startPoint x: 354, startPoint y: 473, endPoint x: 368, endPoint y: 473, distance: 14.0
type input "2.93"
click at [368, 473] on input "range" at bounding box center [388, 474] width 73 height 10
type textarea "x"
type input "4.76"
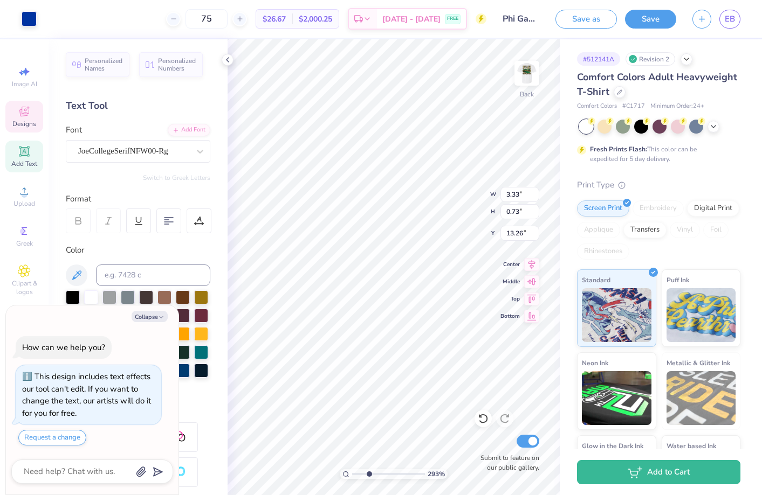
type input "1.05"
type textarea "x"
type input "5.86"
type input "0.48"
type input "14.47"
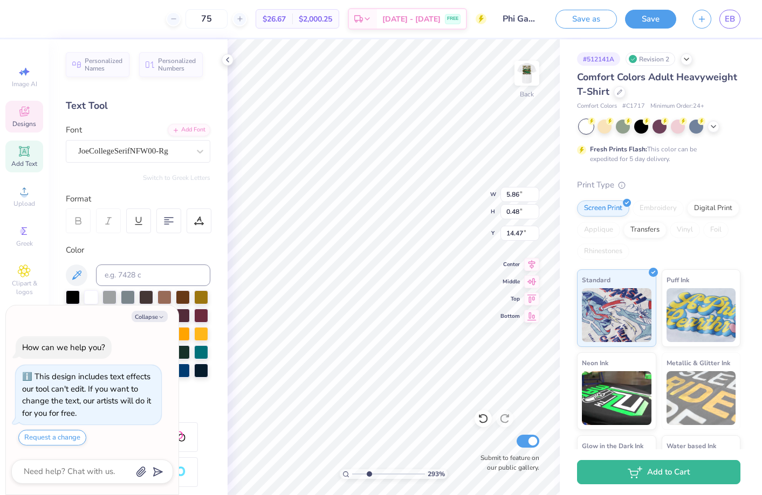
type textarea "x"
type input "15.09"
type textarea "x"
type input "4.76"
type input "1.05"
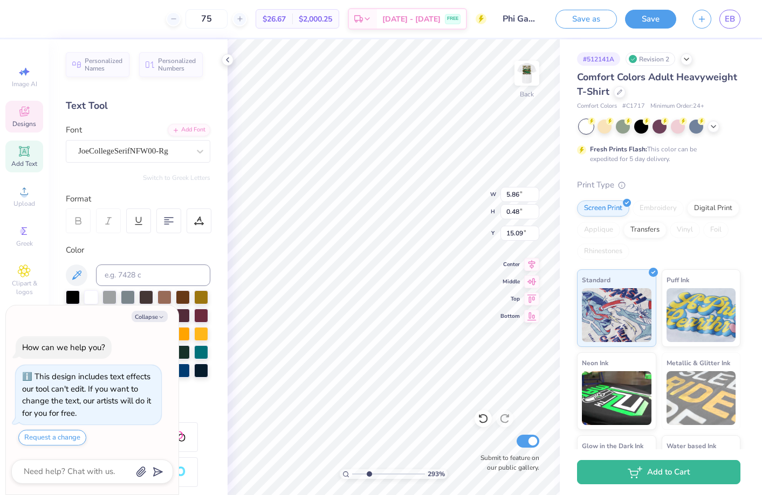
type input "13.26"
type textarea "x"
type input "15.40"
type textarea "x"
type input "4.76"
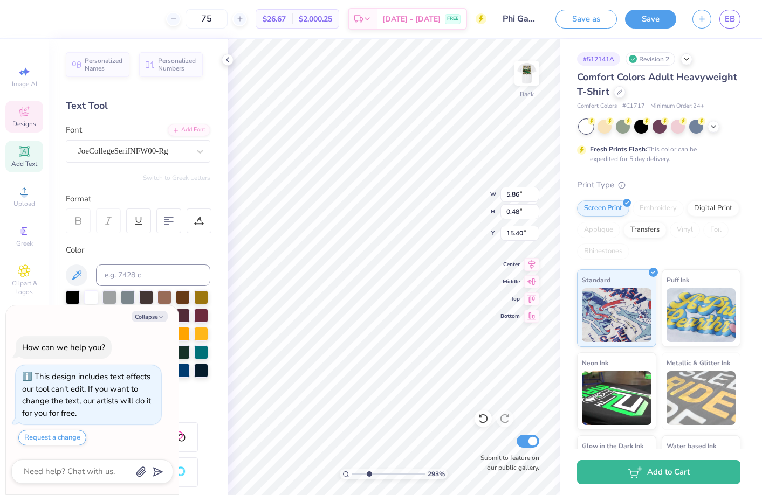
type input "1.05"
type input "13.26"
type textarea "x"
type input "5.63"
type input "1.24"
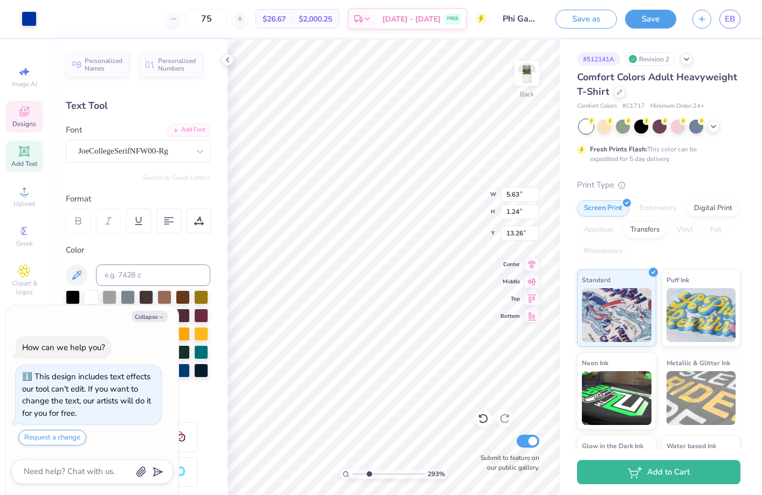
type textarea "x"
type input "13.07"
click at [225, 348] on div "Art colors 75 $26.67 Per Item $2,000.25 Total Est. Delivery Sep 13 - 16 FREE De…" at bounding box center [381, 247] width 762 height 495
type textarea "x"
type input "6.45"
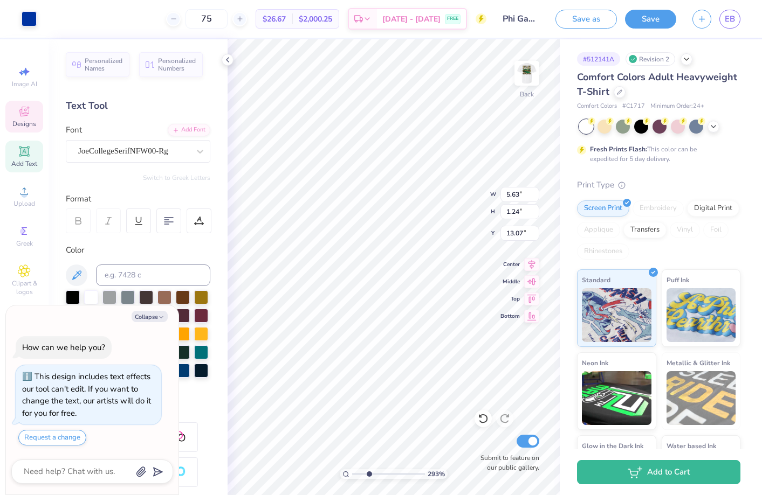
type input "1.42"
type textarea "x"
type input "12.85"
type textarea "x"
type input "5.86"
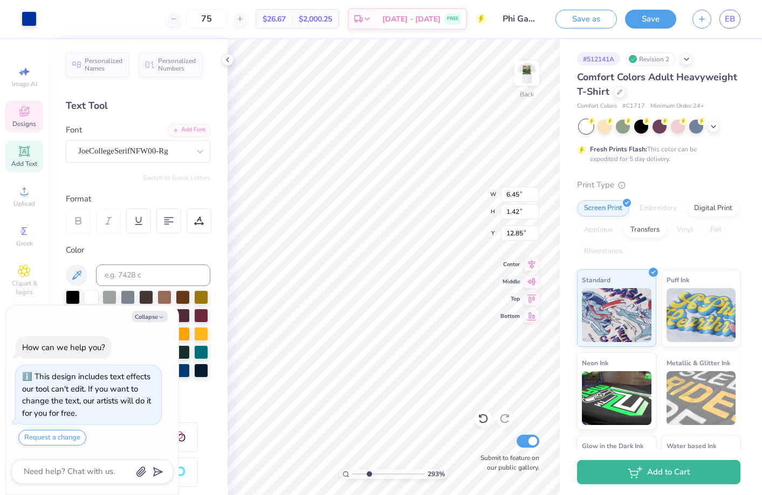
type input "0.48"
type input "15.40"
type textarea "x"
type input "13.33"
type textarea "x"
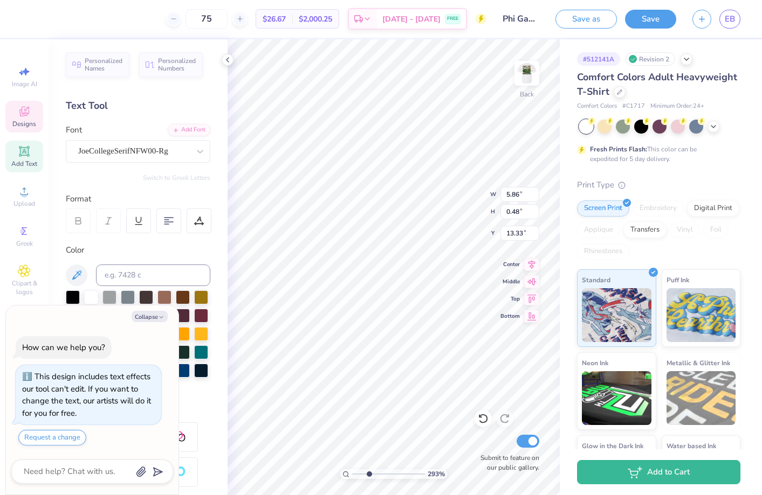
type input "6.10"
type input "0.50"
type textarea "x"
type input "13.32"
type textarea "x"
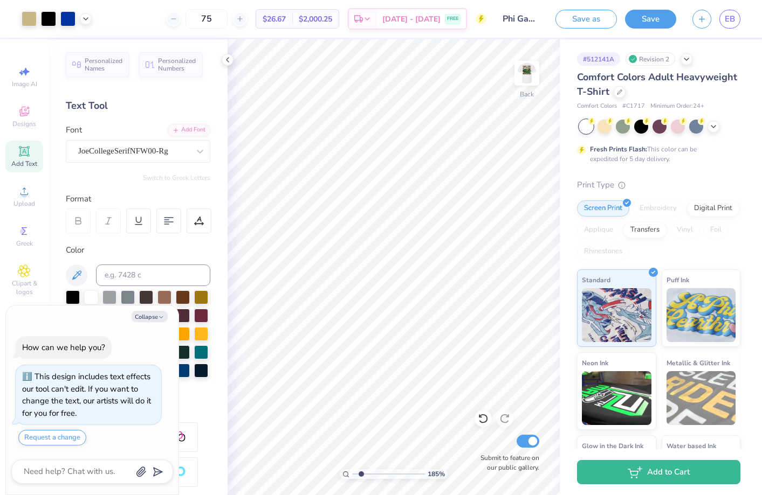
drag, startPoint x: 368, startPoint y: 472, endPoint x: 361, endPoint y: 472, distance: 7.5
type input "1.85"
click at [361, 472] on input "range" at bounding box center [388, 474] width 73 height 10
type textarea "x"
type input "3.68"
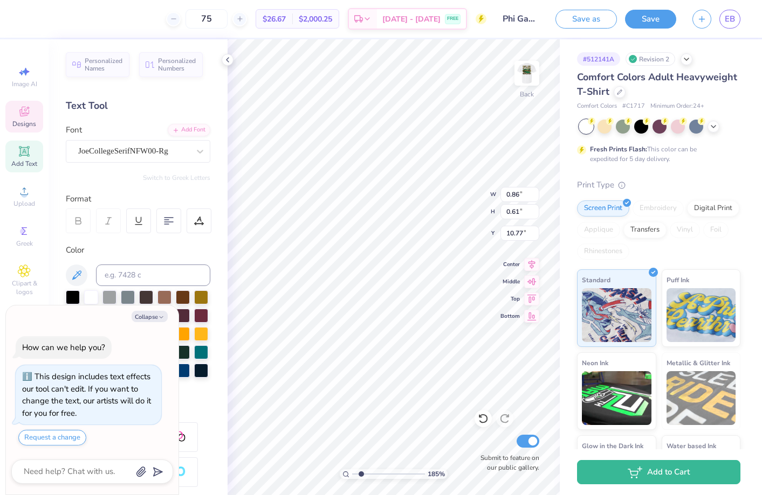
type input "1.60"
type input "8.27"
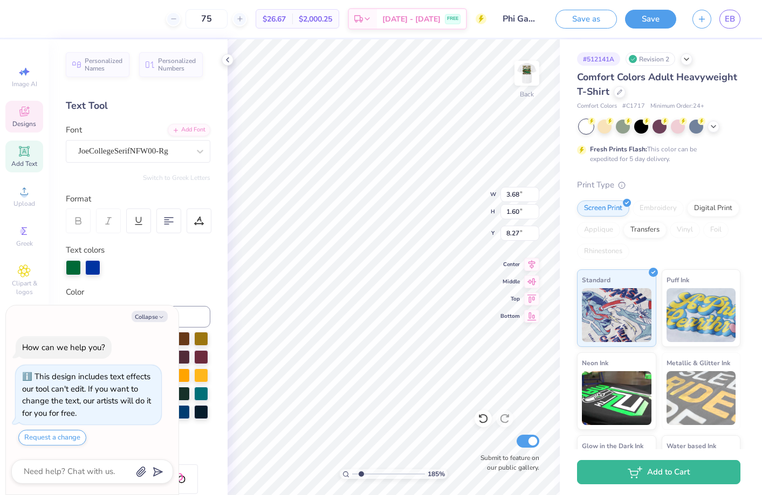
type textarea "x"
type input "14.63"
type textarea "x"
type textarea "B"
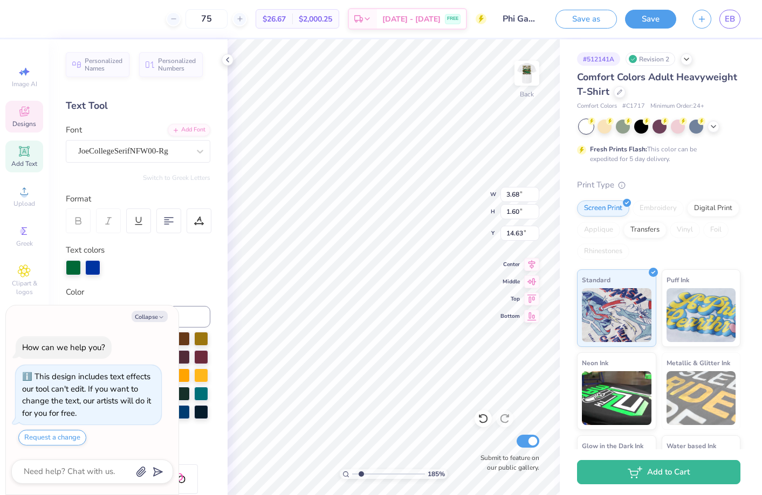
type textarea "x"
type textarea "BK"
type textarea "x"
type input "1.07"
type input "0.66"
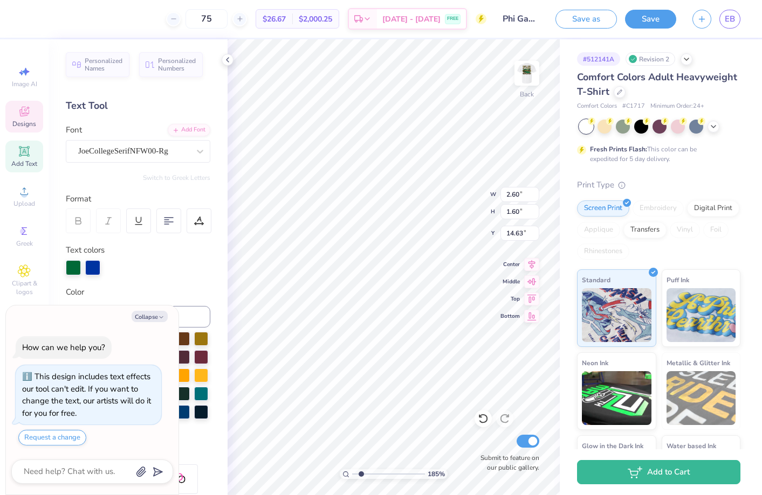
type input "15.57"
type textarea "x"
type input "11.07"
type textarea "x"
type input "10.97"
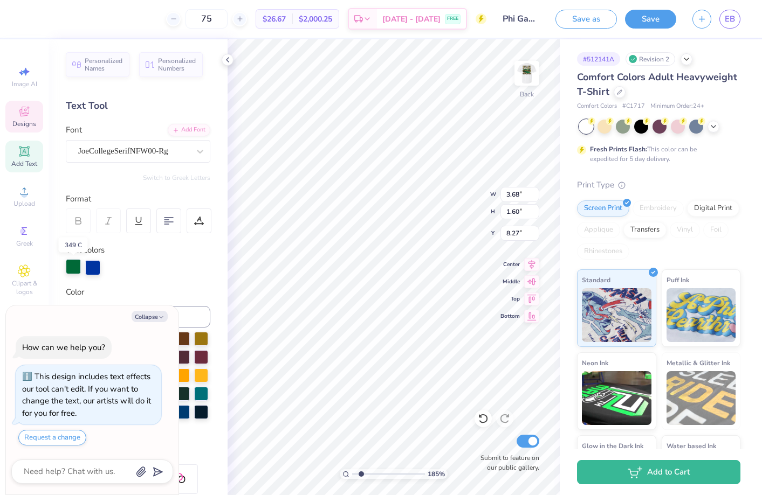
click at [68, 264] on div at bounding box center [73, 266] width 15 height 15
type textarea "x"
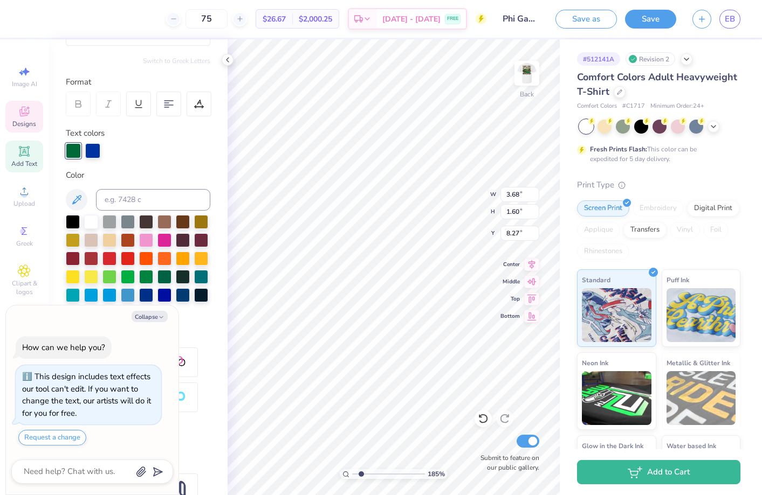
scroll to position [107, 0]
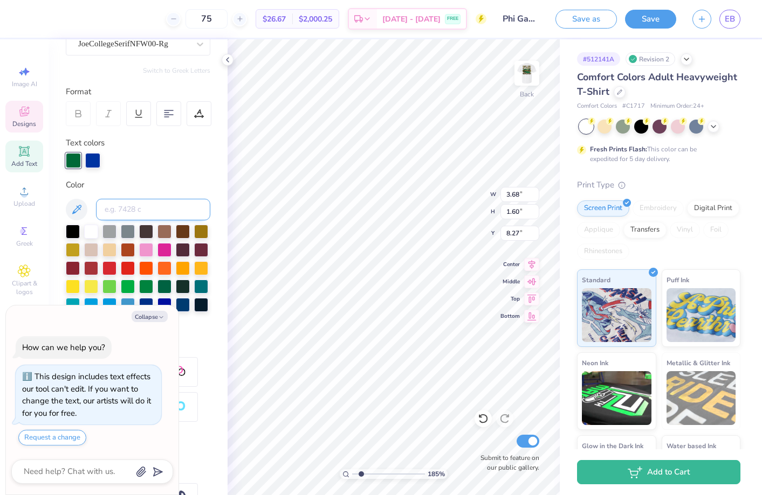
click at [122, 212] on input at bounding box center [153, 210] width 114 height 22
type input "4525"
click at [92, 159] on div at bounding box center [92, 159] width 15 height 15
click at [72, 230] on div at bounding box center [73, 231] width 14 height 14
click at [70, 160] on div at bounding box center [73, 159] width 15 height 15
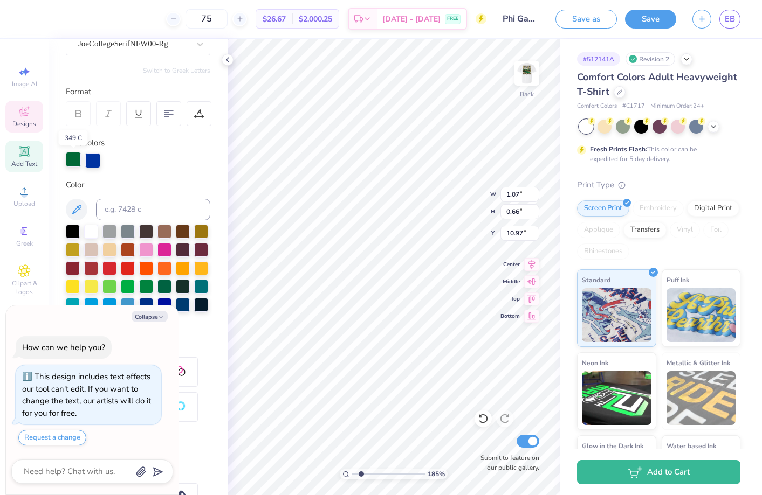
type textarea "x"
click at [120, 207] on input at bounding box center [153, 210] width 114 height 22
type input "4525"
click at [94, 157] on div at bounding box center [92, 159] width 15 height 15
click at [72, 230] on div at bounding box center [73, 231] width 14 height 14
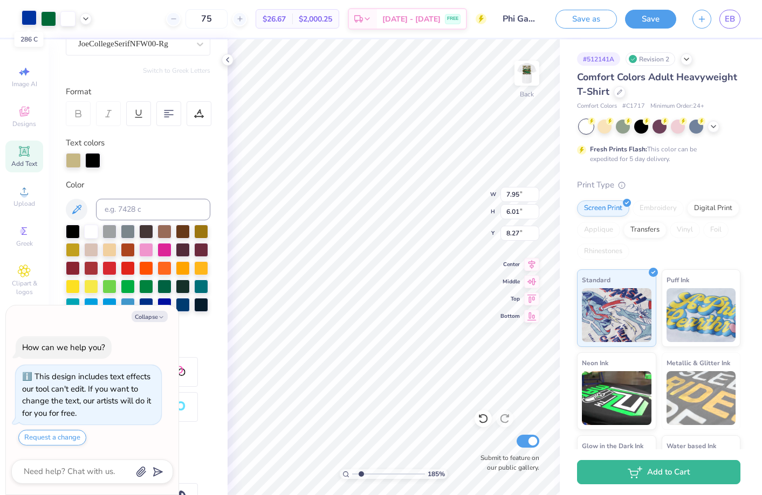
click at [29, 15] on div at bounding box center [29, 17] width 15 height 15
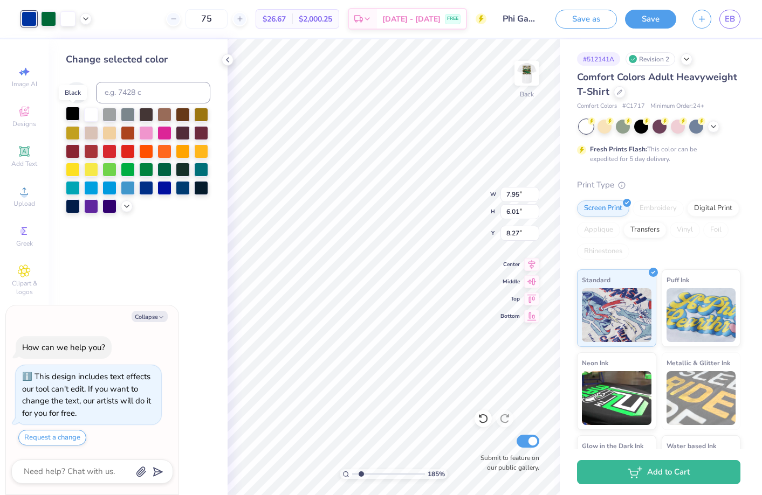
click at [73, 114] on div at bounding box center [73, 114] width 14 height 14
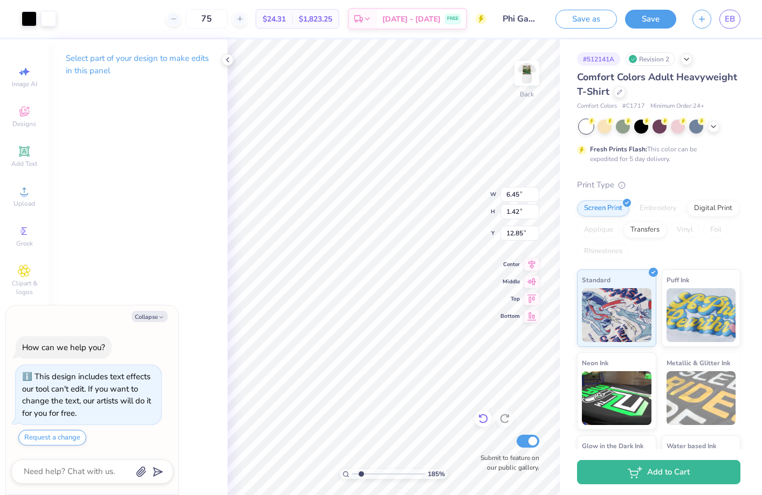
type textarea "x"
type input "5.57"
type input "1.23"
type textarea "x"
type input "12.35"
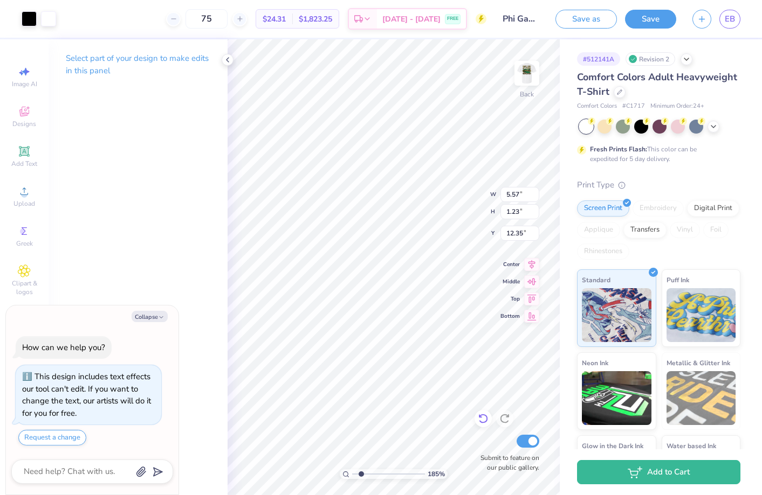
type textarea "x"
drag, startPoint x: 359, startPoint y: 473, endPoint x: 354, endPoint y: 472, distance: 6.0
type input "1"
click at [354, 472] on input "range" at bounding box center [388, 474] width 73 height 10
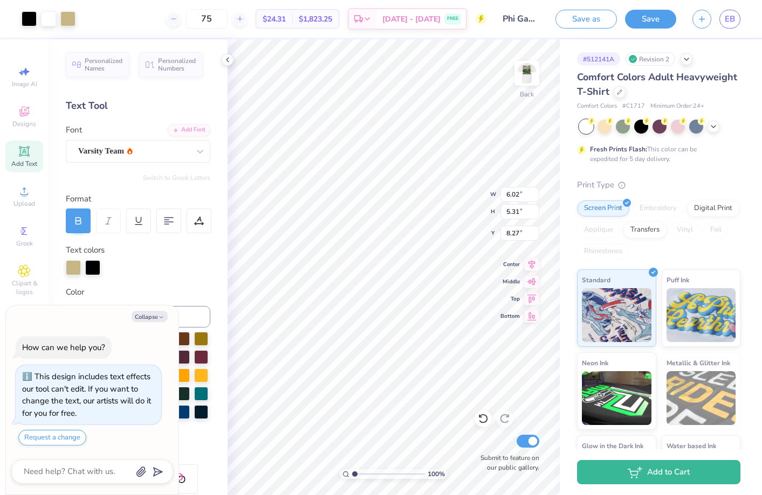
type textarea "x"
type input "3.57"
type input "3.15"
type input "10.44"
type textarea "x"
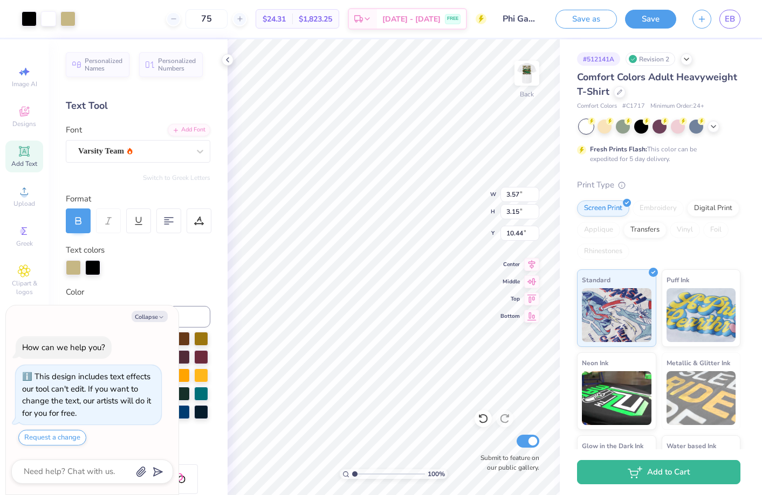
type input "3.00"
drag, startPoint x: 355, startPoint y: 472, endPoint x: 363, endPoint y: 471, distance: 8.1
click at [363, 471] on input "range" at bounding box center [388, 474] width 73 height 10
type input "2.03"
click at [362, 474] on input "range" at bounding box center [388, 474] width 73 height 10
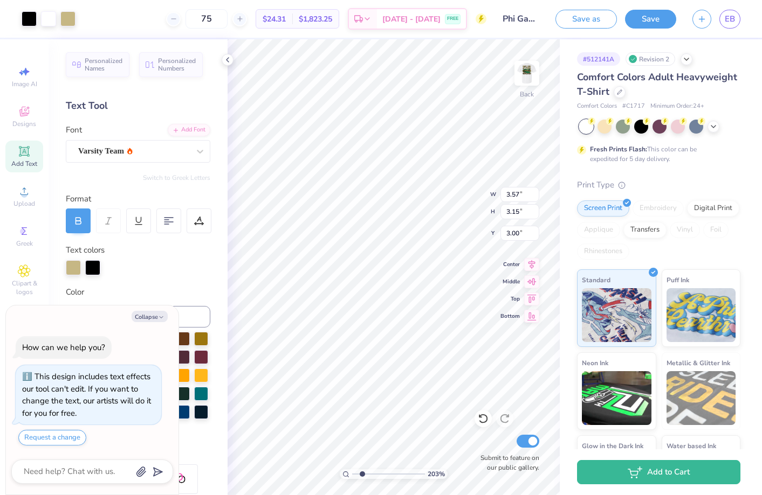
type textarea "x"
type input "3.85"
type input "3.39"
click at [227, 60] on icon at bounding box center [227, 60] width 9 height 9
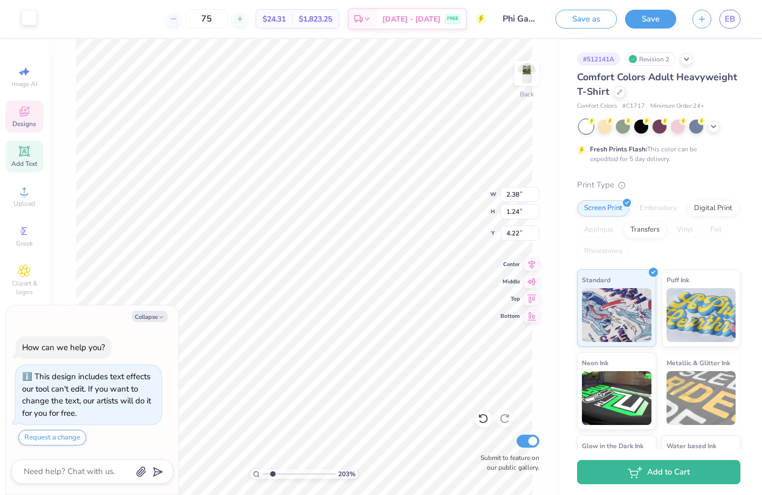
click at [31, 16] on div at bounding box center [29, 17] width 15 height 15
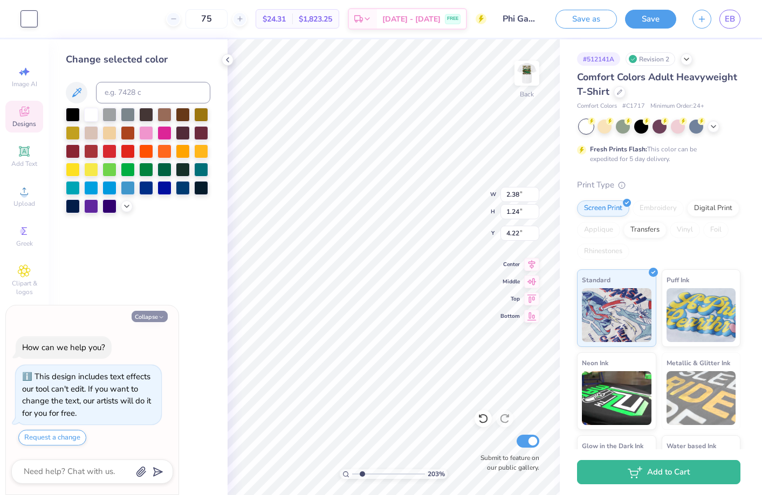
click at [154, 316] on button "Collapse" at bounding box center [150, 316] width 36 height 11
type textarea "x"
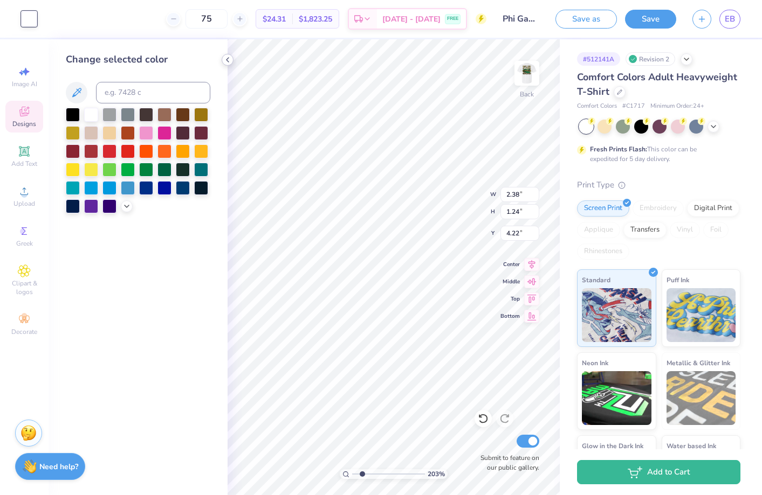
click at [223, 57] on icon at bounding box center [227, 60] width 9 height 9
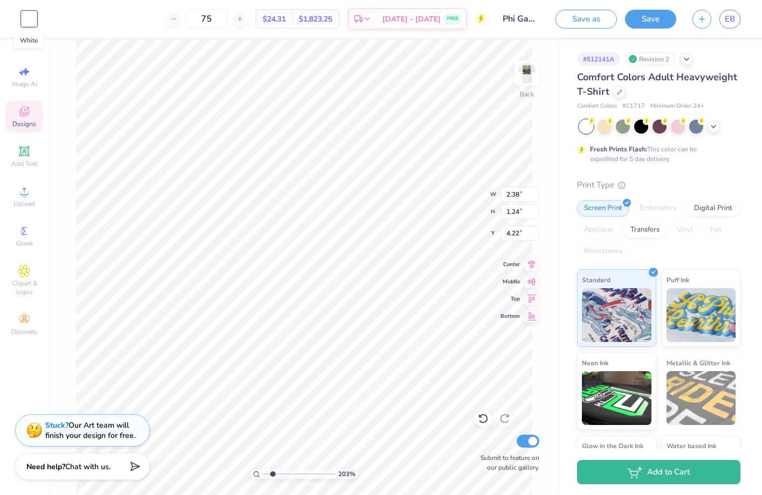
click at [28, 17] on div at bounding box center [29, 18] width 15 height 15
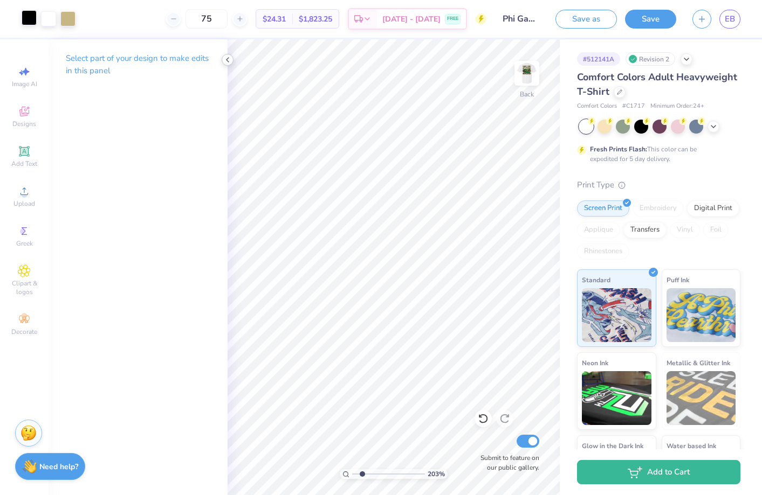
click at [227, 57] on icon at bounding box center [227, 60] width 9 height 9
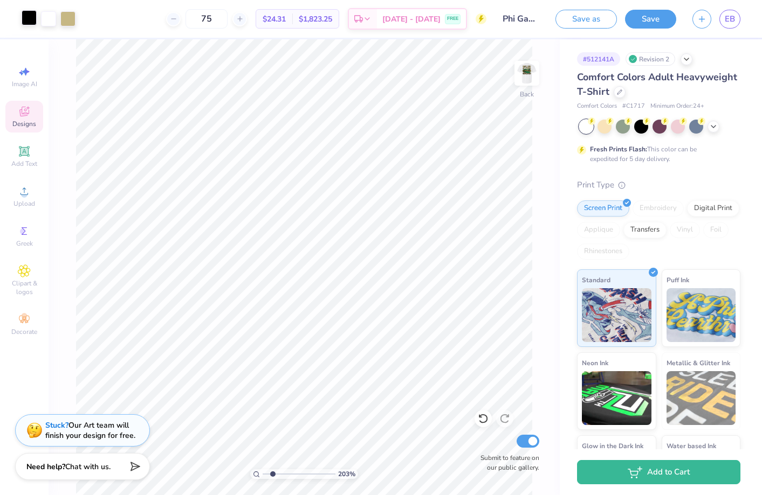
click at [25, 113] on icon at bounding box center [24, 111] width 13 height 13
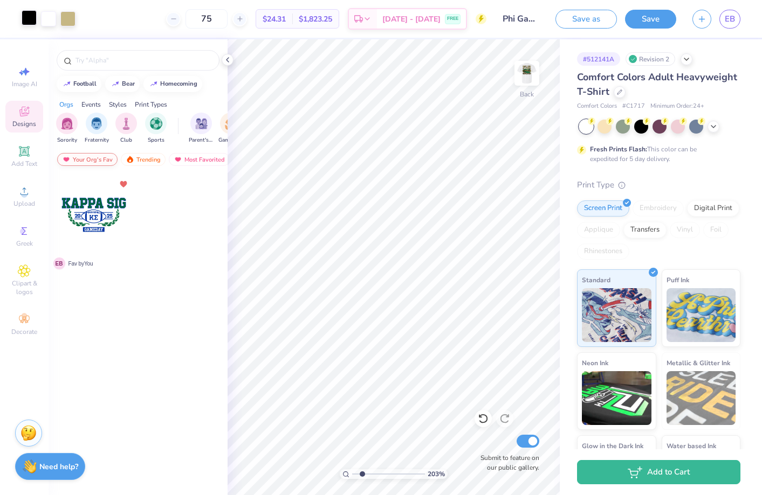
click at [92, 160] on div "Your Org's Fav" at bounding box center [87, 159] width 60 height 13
click at [229, 59] on icon at bounding box center [227, 60] width 9 height 9
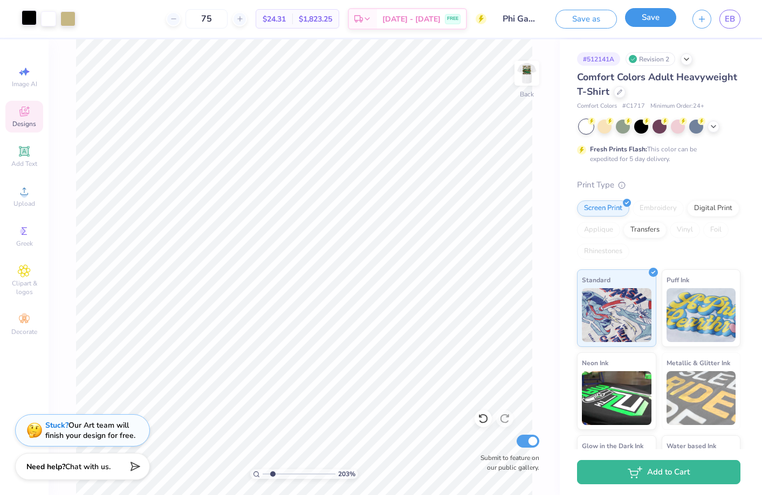
click at [656, 18] on button "Save" at bounding box center [650, 17] width 51 height 19
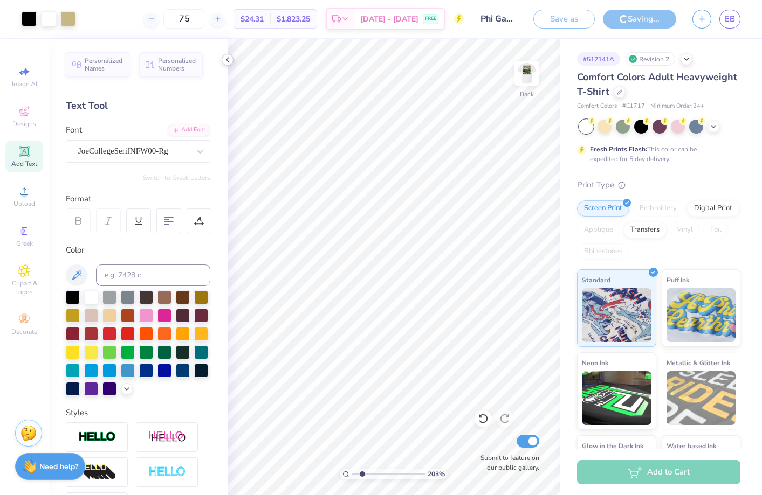
click at [228, 59] on icon at bounding box center [227, 60] width 9 height 9
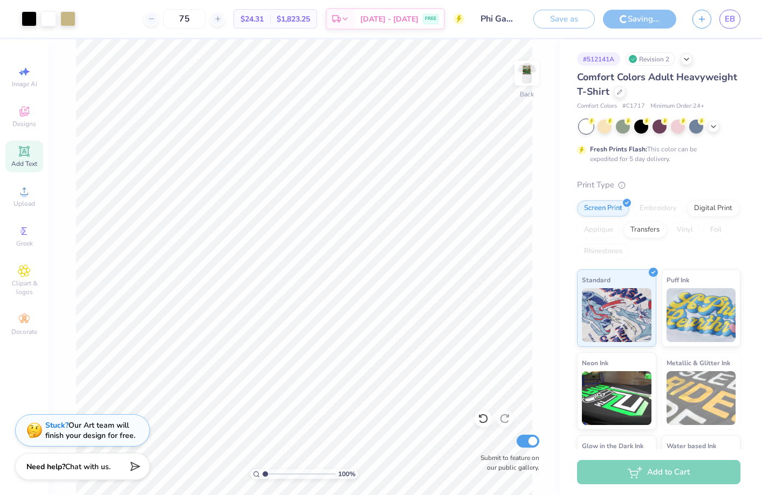
drag, startPoint x: 272, startPoint y: 473, endPoint x: 260, endPoint y: 473, distance: 11.3
type input "1"
click at [262, 473] on input "range" at bounding box center [298, 474] width 73 height 10
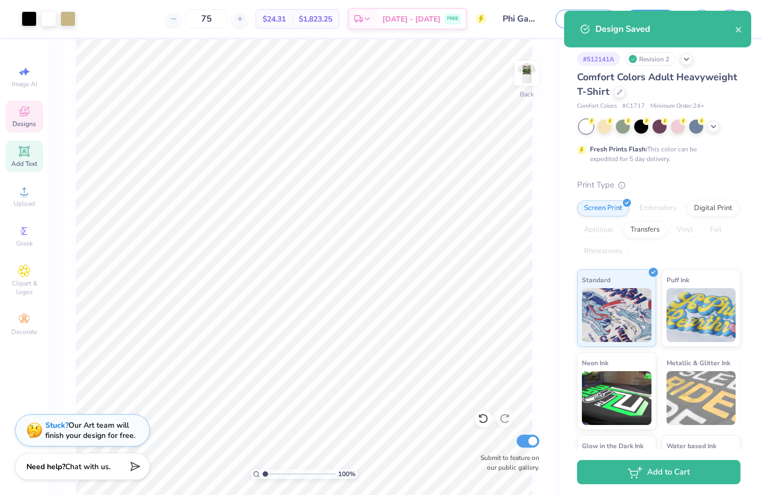
click at [22, 108] on icon at bounding box center [24, 111] width 13 height 13
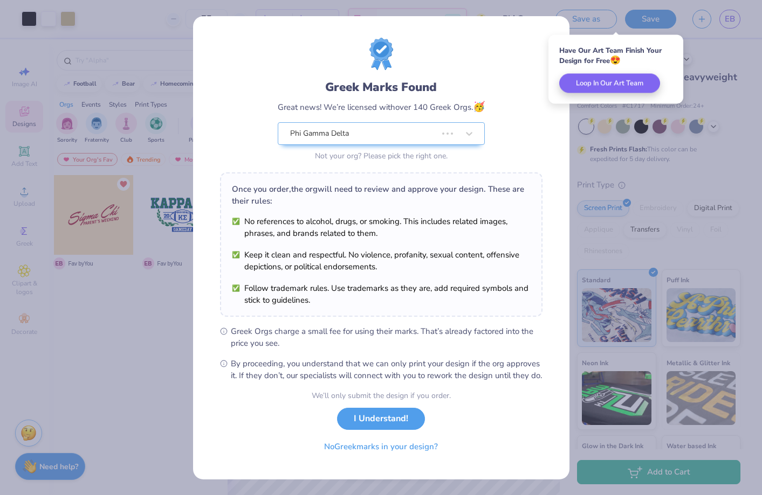
click at [95, 213] on div "Greek Marks Found Great news! We’re licensed with over 140 Greek Orgs. 🥳 Phi Ga…" at bounding box center [381, 247] width 762 height 495
click at [386, 427] on button "I Understand!" at bounding box center [381, 416] width 88 height 22
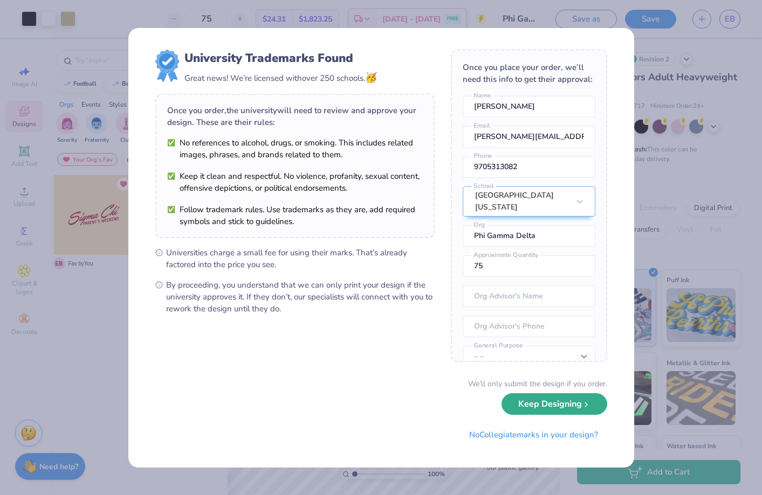
click at [543, 405] on button "Keep Designing" at bounding box center [554, 404] width 106 height 22
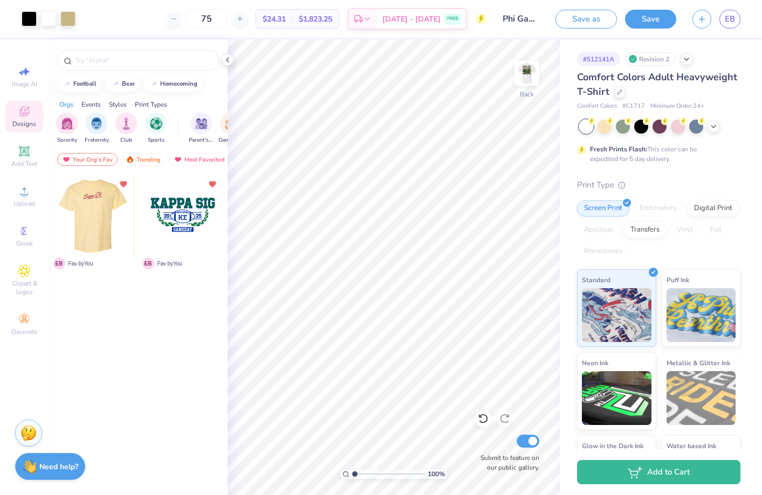
click at [94, 202] on div at bounding box center [93, 215] width 239 height 80
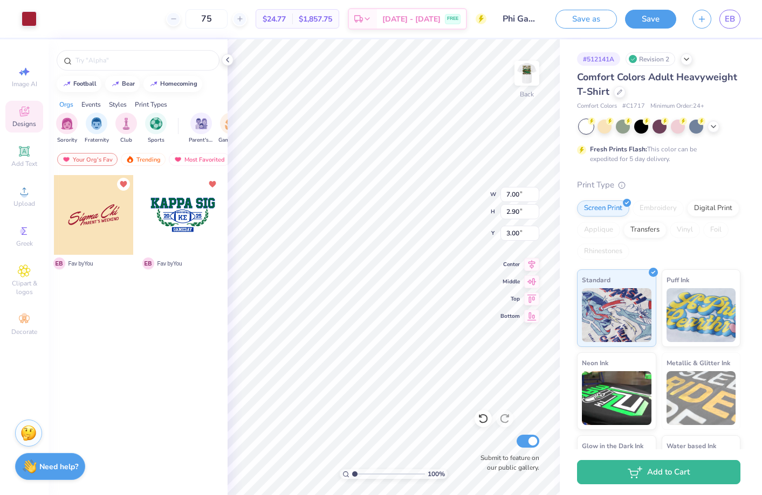
type input "9.01"
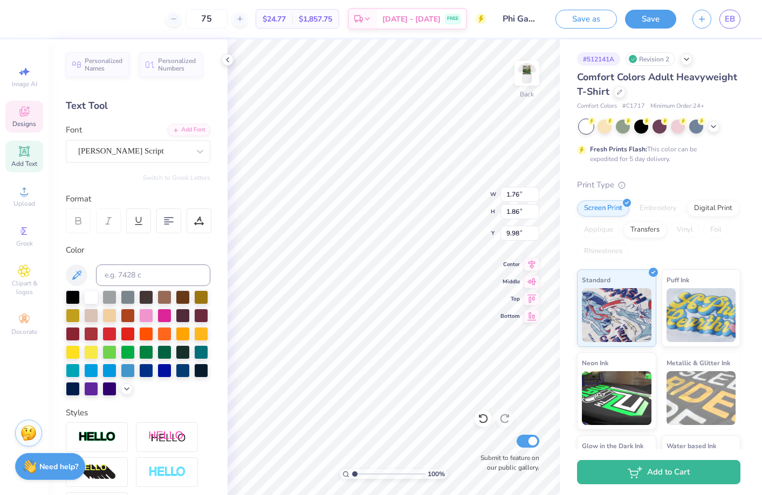
type input "1.76"
type input "1.86"
type input "9.98"
type input "6.81"
type input "3.36"
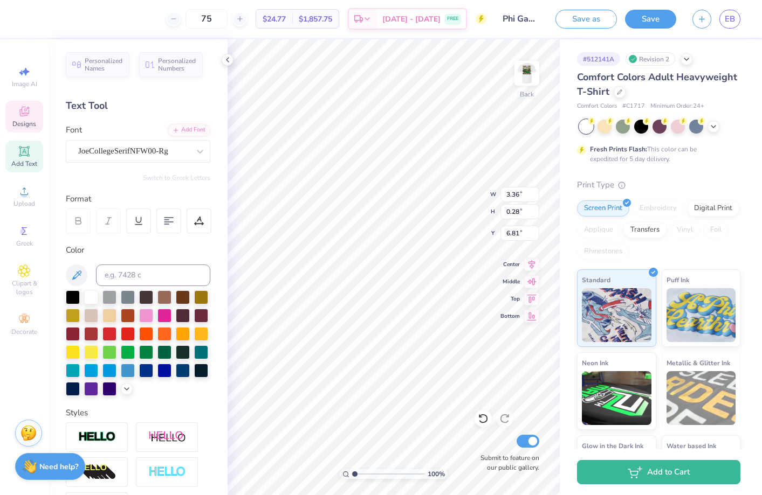
type input "0.28"
type input "5.86"
type input "4.15"
type input "4.80"
type input "1.11"
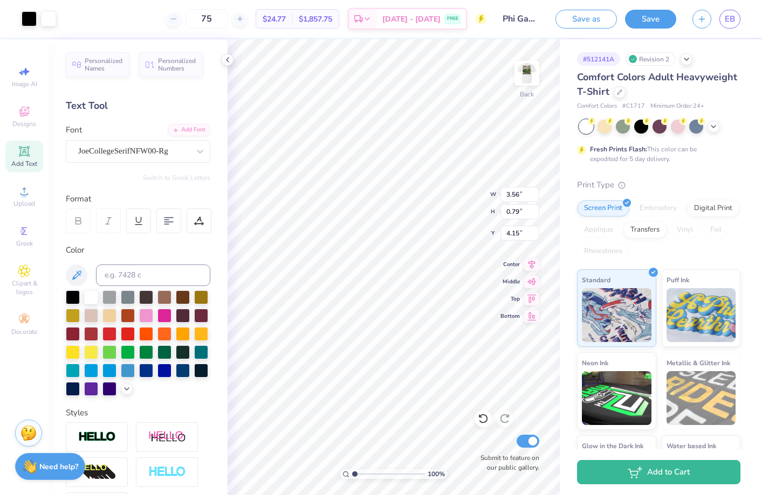
type input "6.81"
type input "4.89"
type input "0.50"
type input "7.11"
type input "5.31"
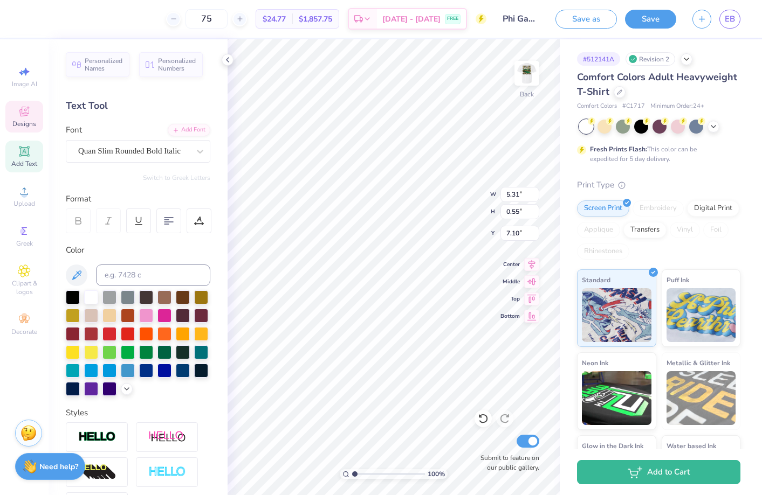
type input "0.55"
type input "7.10"
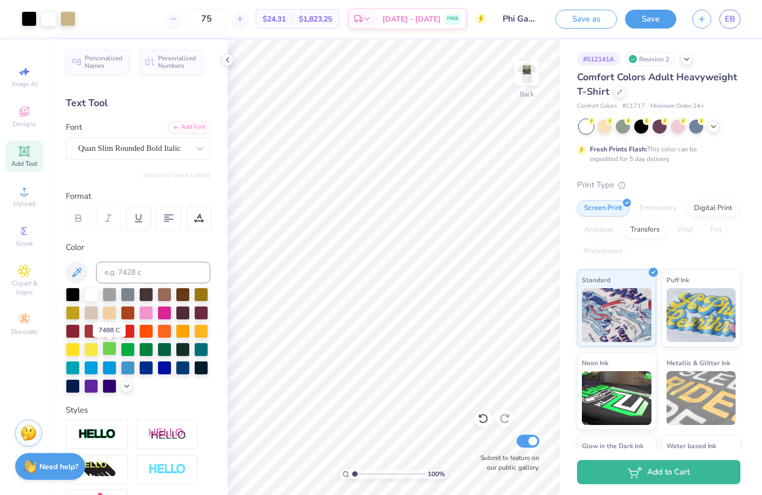
scroll to position [0, 0]
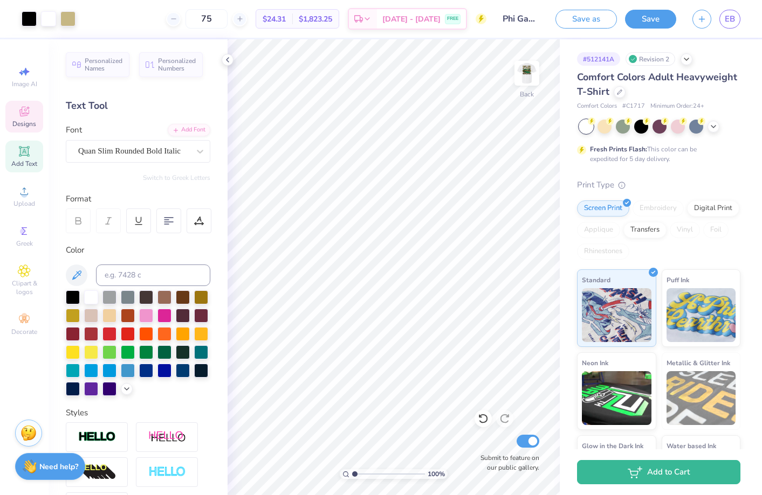
click at [24, 115] on icon at bounding box center [24, 112] width 9 height 7
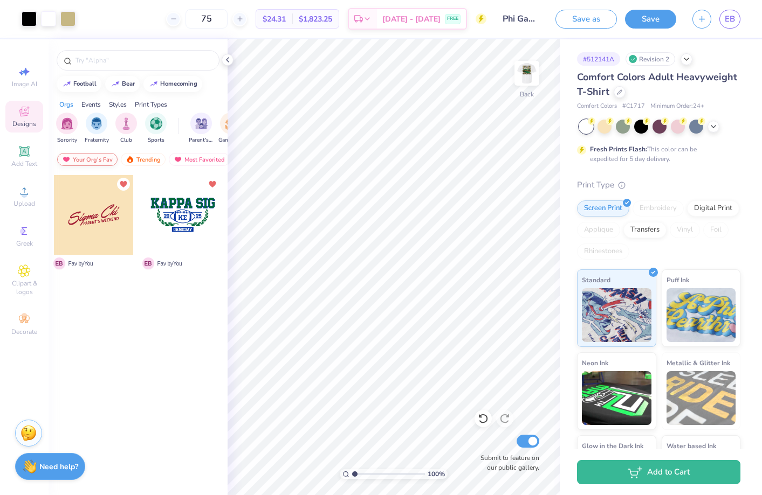
click at [93, 154] on div "Your Org's Fav" at bounding box center [87, 159] width 60 height 13
click at [85, 77] on button "football" at bounding box center [79, 83] width 45 height 16
type input "football"
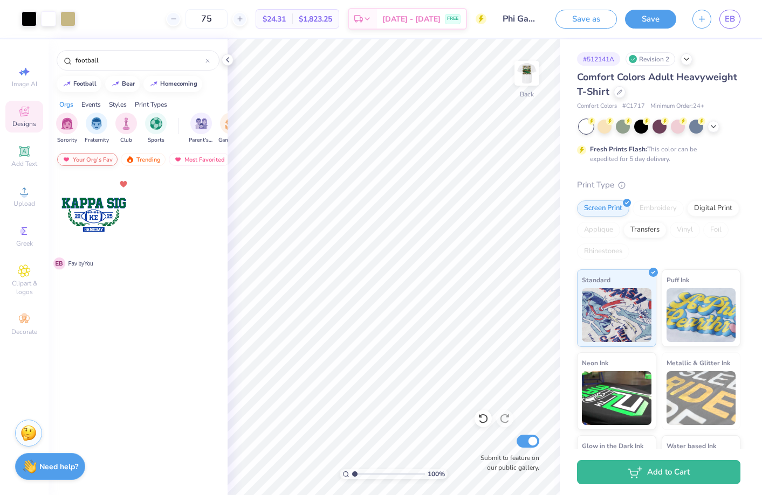
click at [97, 158] on div "Your Org's Fav" at bounding box center [87, 159] width 60 height 13
click at [153, 158] on div "Trending" at bounding box center [143, 159] width 45 height 13
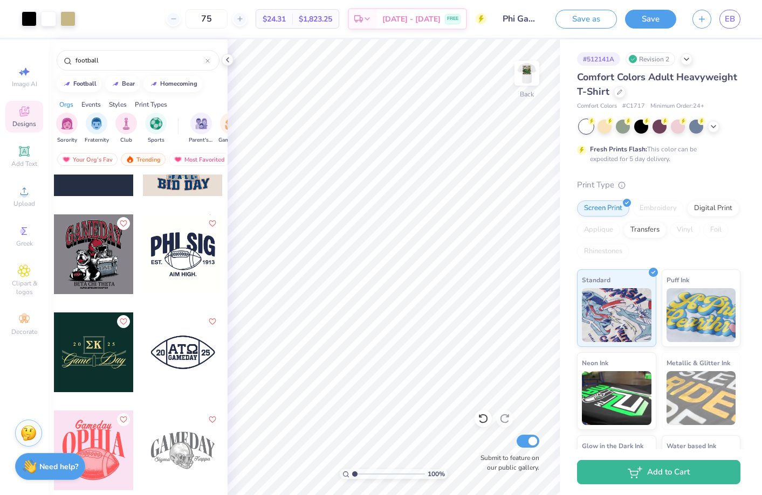
scroll to position [2708, 0]
click at [178, 253] on div at bounding box center [183, 254] width 80 height 80
type input "7.88"
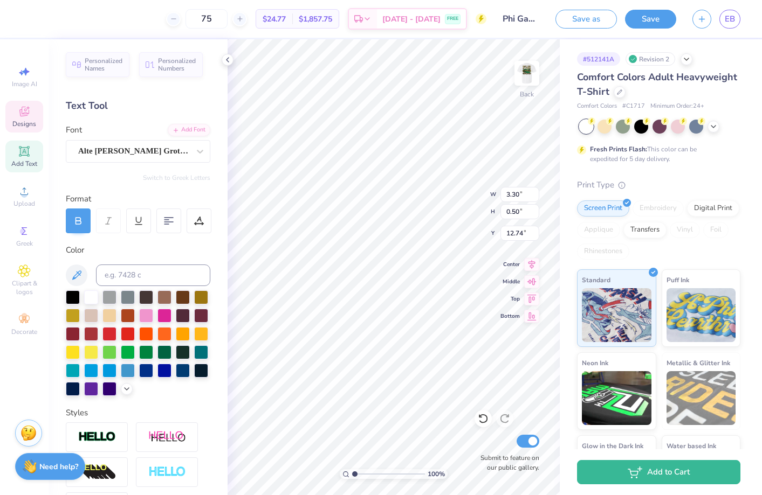
scroll to position [0, 0]
type textarea "A"
type textarea "Parents Weekend"
type input "5.69"
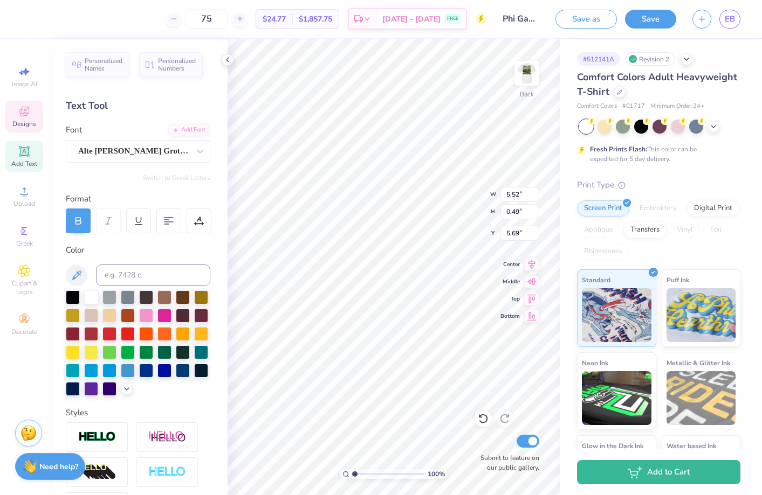
type input "4.50"
type input "0.40"
type input "5.78"
type textarea "Parents Weeend"
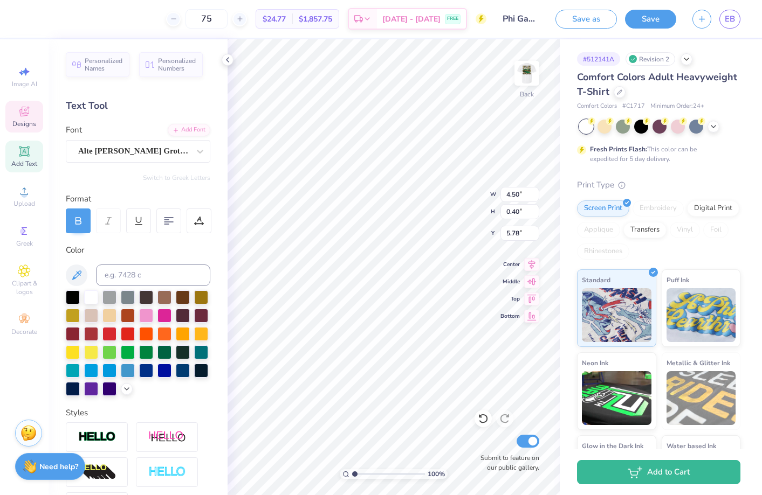
scroll to position [0, 0]
type input "4.45"
click at [121, 274] on input at bounding box center [153, 276] width 114 height 22
type input "4"
click at [280, 236] on div "75 $24.31 Per Item $1,823.25 Total Est. Delivery Sep 13 - 16 FREE Design Title …" at bounding box center [381, 247] width 762 height 495
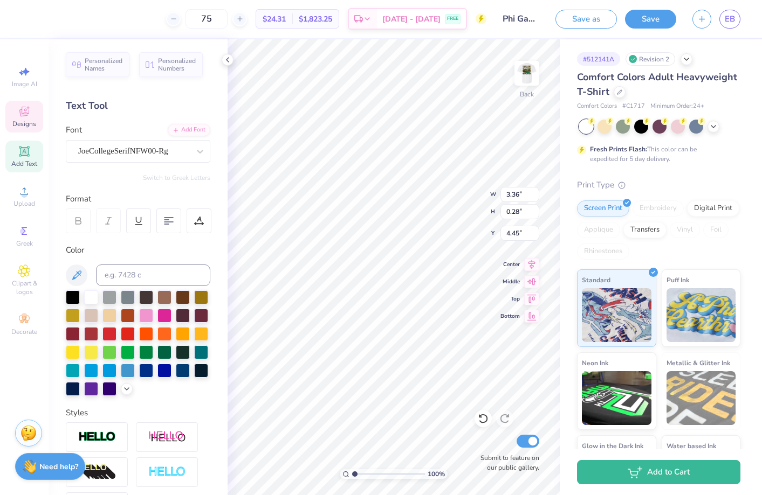
type input "2.35"
type input "1.02"
type input "3.00"
click at [127, 273] on input at bounding box center [153, 276] width 114 height 22
type input "4525"
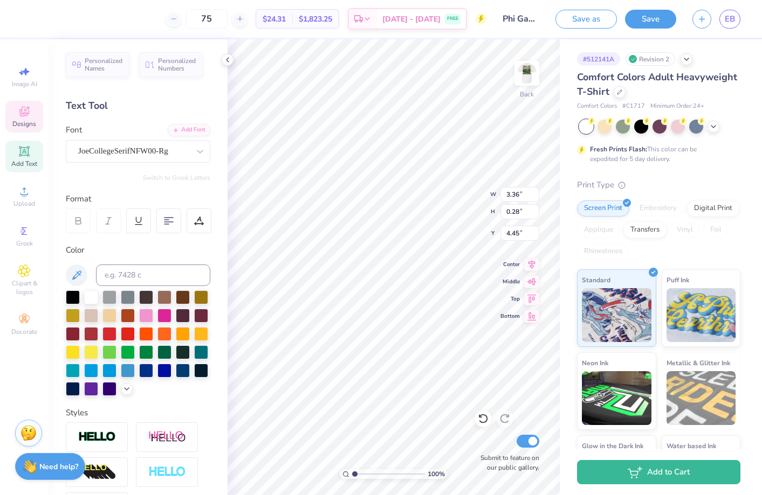
type input "5.94"
type input "3.56"
type input "0.79"
type input "4.15"
drag, startPoint x: 355, startPoint y: 473, endPoint x: 364, endPoint y: 473, distance: 9.2
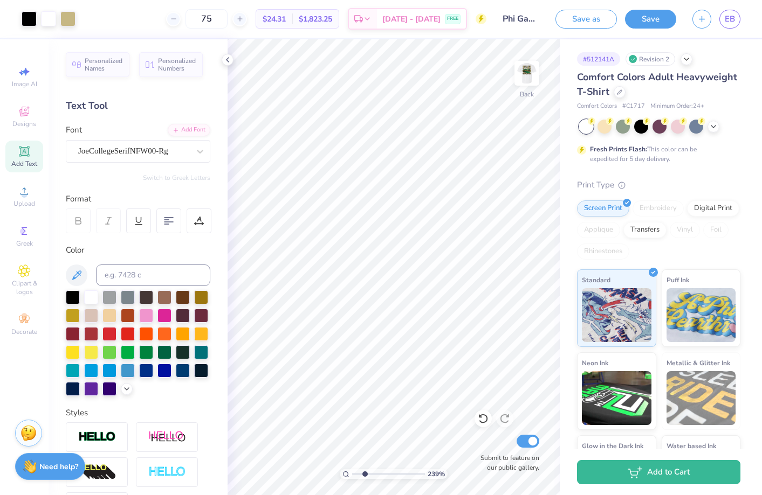
type input "2.39"
click at [364, 473] on input "range" at bounding box center [388, 474] width 73 height 10
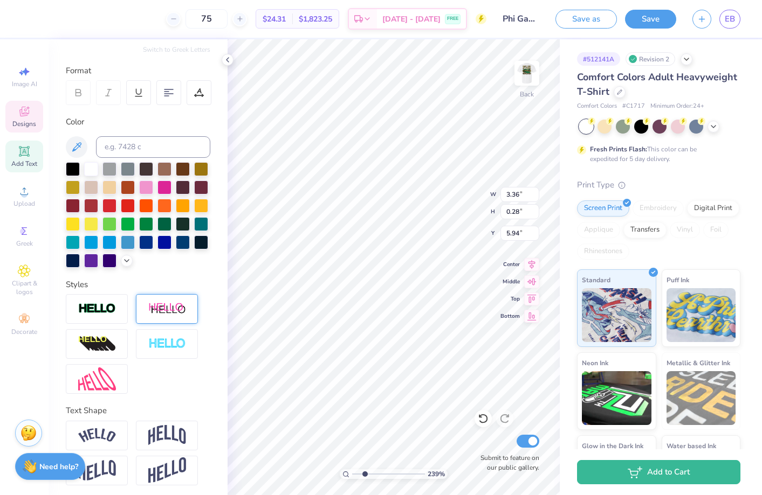
scroll to position [131, 0]
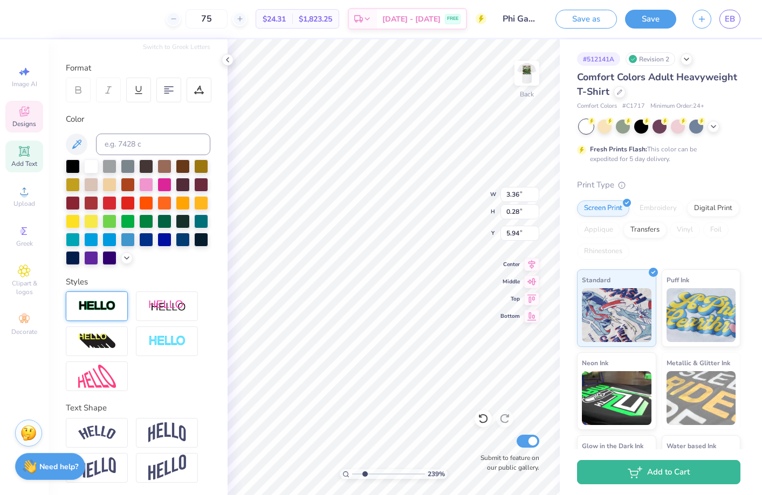
click at [94, 301] on img at bounding box center [97, 306] width 38 height 12
type input "3.37"
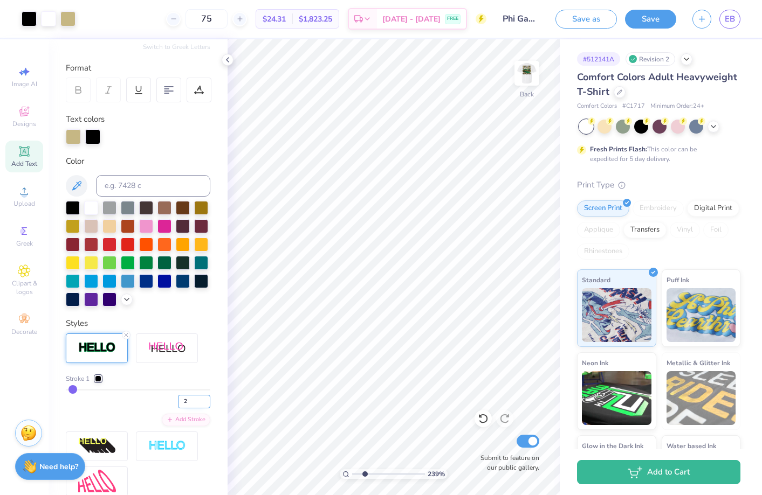
click at [206, 404] on input "2" at bounding box center [194, 401] width 32 height 13
click at [227, 59] on polyline at bounding box center [227, 60] width 2 height 4
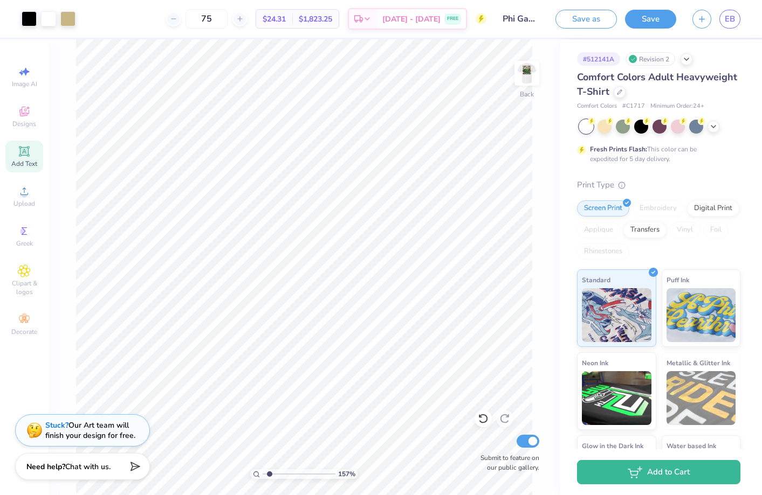
click at [269, 472] on input "range" at bounding box center [298, 474] width 73 height 10
click at [524, 72] on img at bounding box center [526, 73] width 43 height 43
drag, startPoint x: 269, startPoint y: 472, endPoint x: 263, endPoint y: 470, distance: 6.6
click at [263, 470] on input "range" at bounding box center [298, 474] width 73 height 10
click at [528, 71] on img at bounding box center [526, 73] width 43 height 43
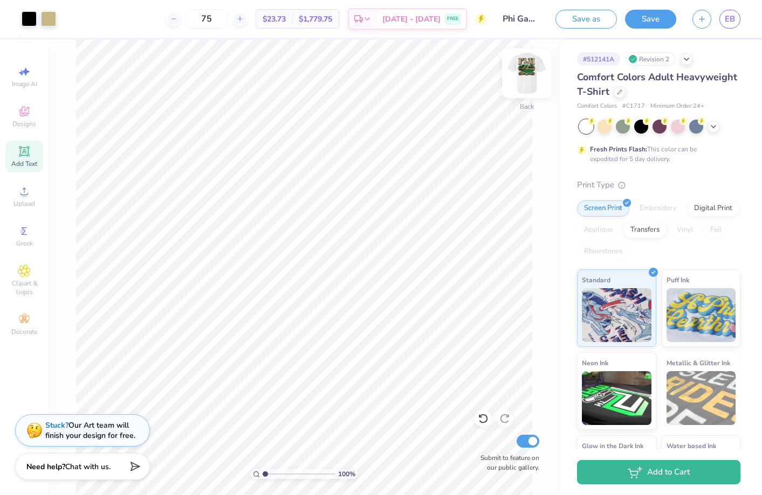
click at [529, 69] on img at bounding box center [526, 73] width 43 height 43
click at [532, 71] on img at bounding box center [526, 73] width 43 height 43
click at [647, 17] on button "Save" at bounding box center [650, 17] width 51 height 19
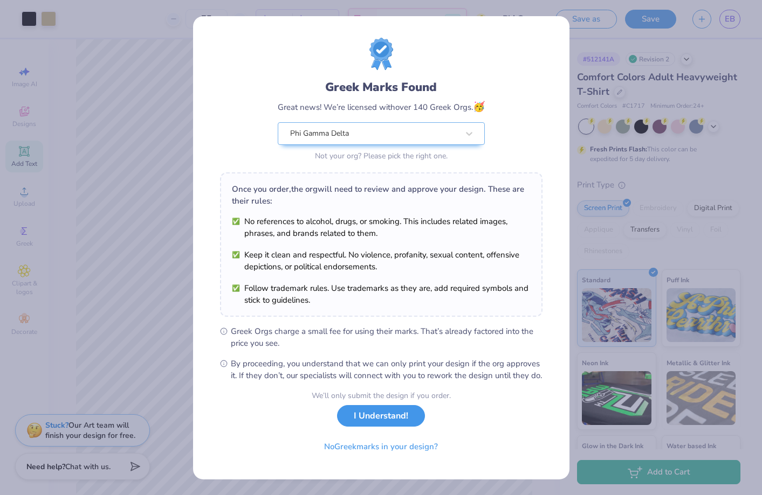
click at [379, 427] on button "I Understand!" at bounding box center [381, 416] width 88 height 22
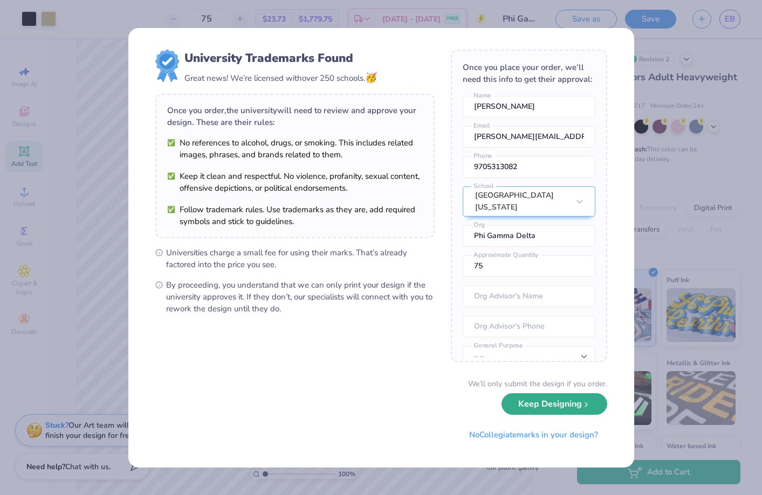
click at [564, 405] on button "Keep Designing" at bounding box center [554, 404] width 106 height 22
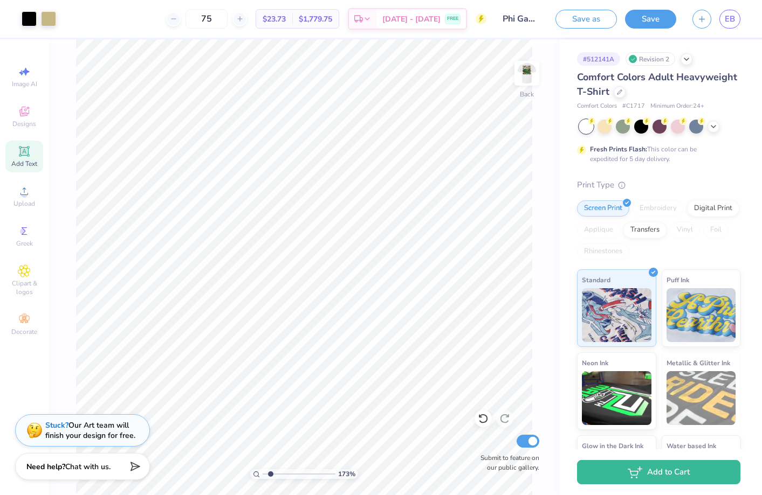
drag, startPoint x: 263, startPoint y: 472, endPoint x: 270, endPoint y: 473, distance: 7.0
click at [270, 473] on input "range" at bounding box center [298, 474] width 73 height 10
click at [527, 77] on img at bounding box center [526, 73] width 43 height 43
click at [267, 473] on input "range" at bounding box center [298, 474] width 73 height 10
click at [85, 17] on icon at bounding box center [85, 17] width 9 height 9
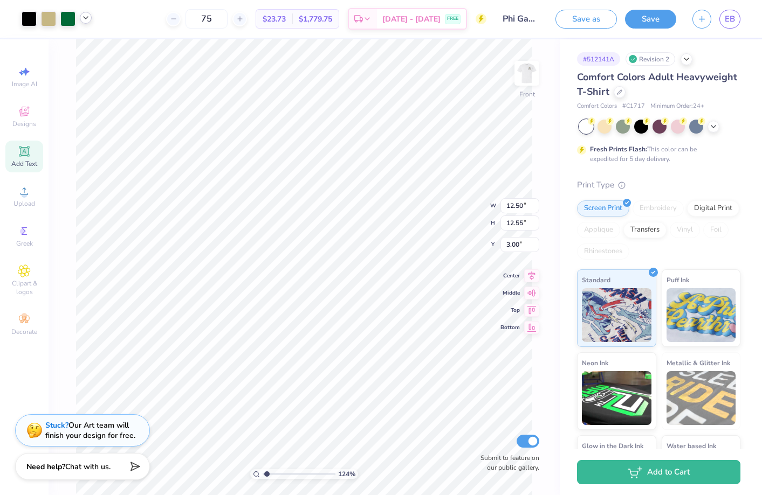
click at [84, 18] on icon at bounding box center [85, 17] width 9 height 9
click at [68, 15] on div at bounding box center [67, 17] width 15 height 15
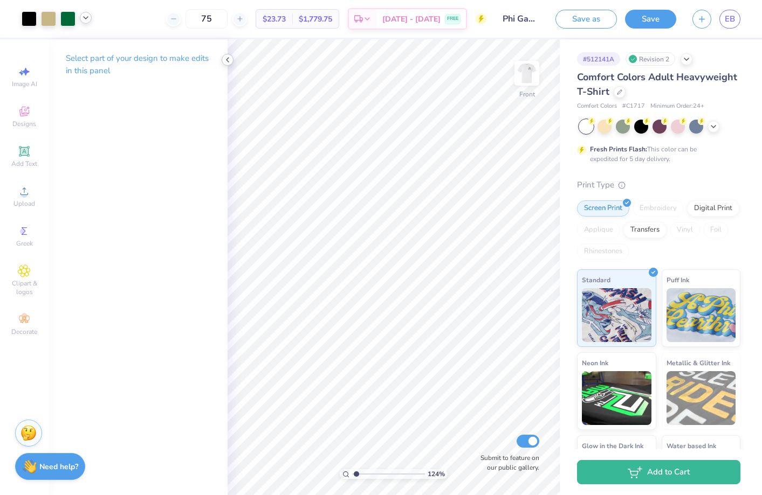
click at [227, 60] on polyline at bounding box center [227, 60] width 2 height 4
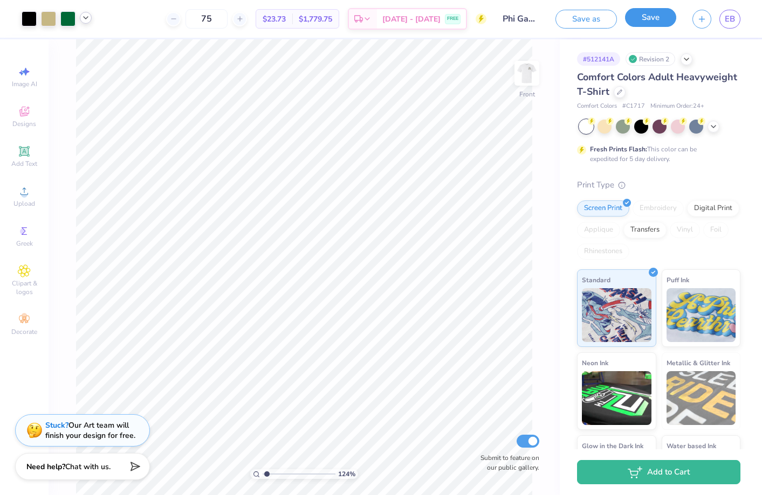
click at [655, 20] on button "Save" at bounding box center [650, 17] width 51 height 19
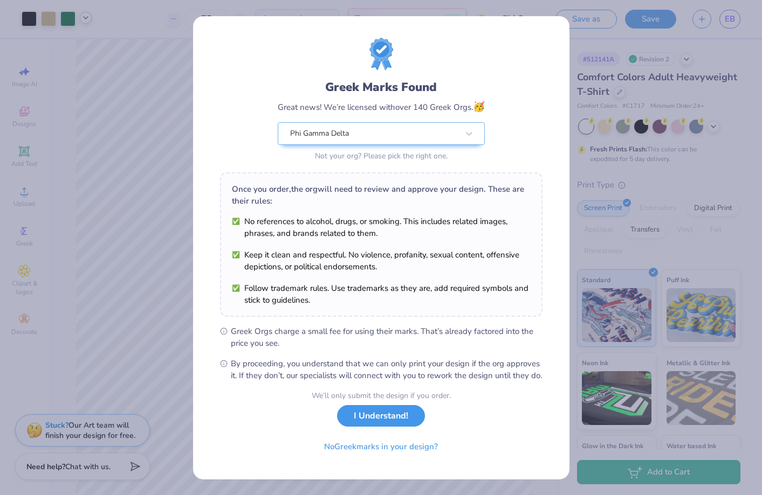
click at [368, 427] on button "I Understand!" at bounding box center [381, 416] width 88 height 22
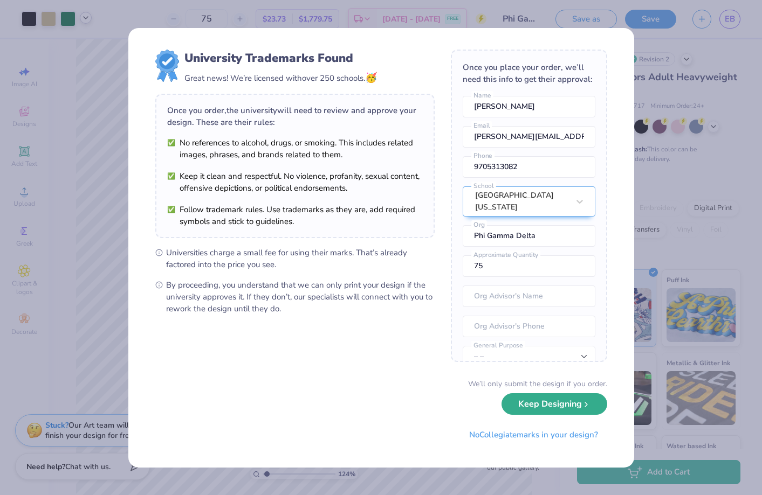
click at [530, 403] on button "Keep Designing" at bounding box center [554, 404] width 106 height 22
